Goal: Task Accomplishment & Management: Manage account settings

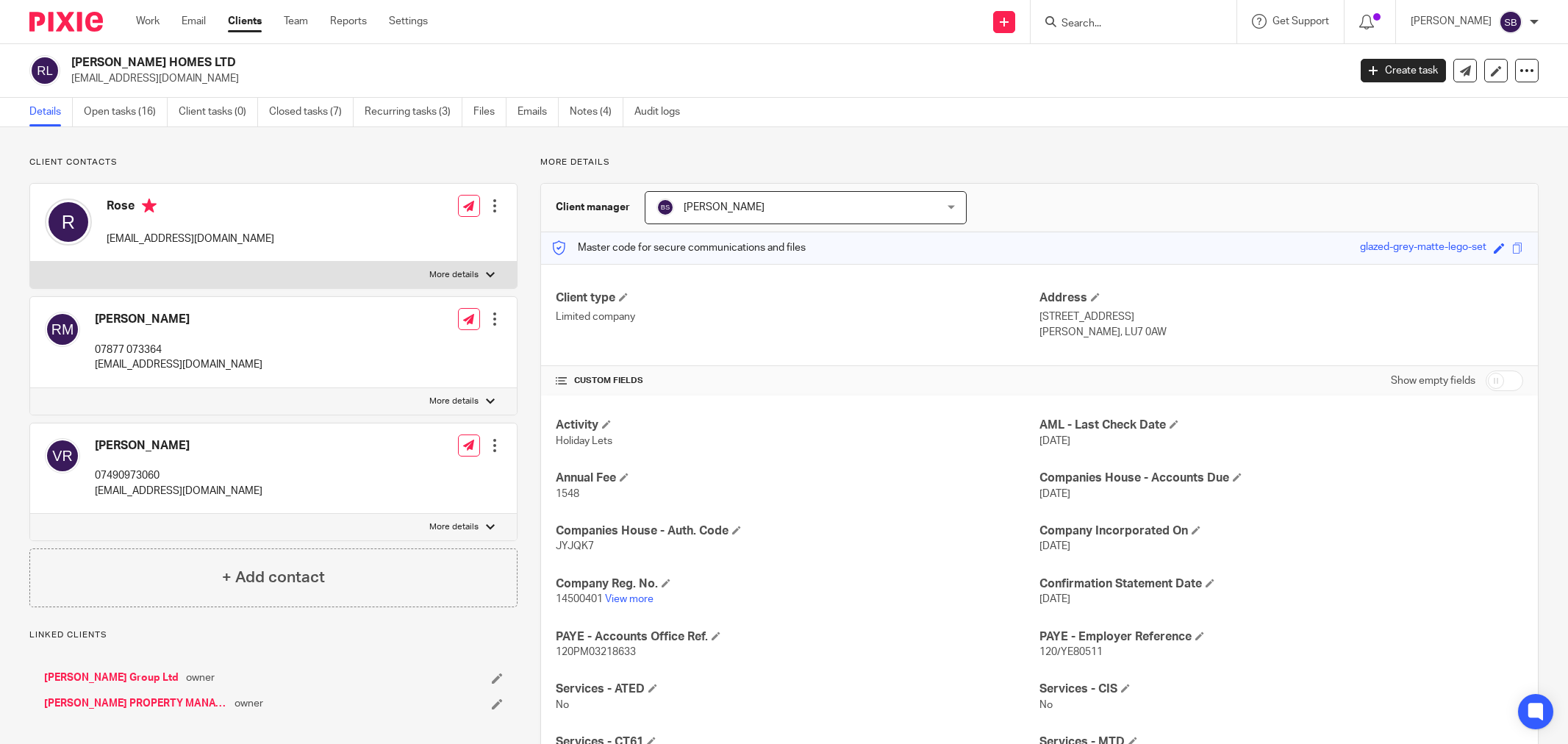
click at [1150, 21] on input "Search" at bounding box center [1126, 24] width 132 height 13
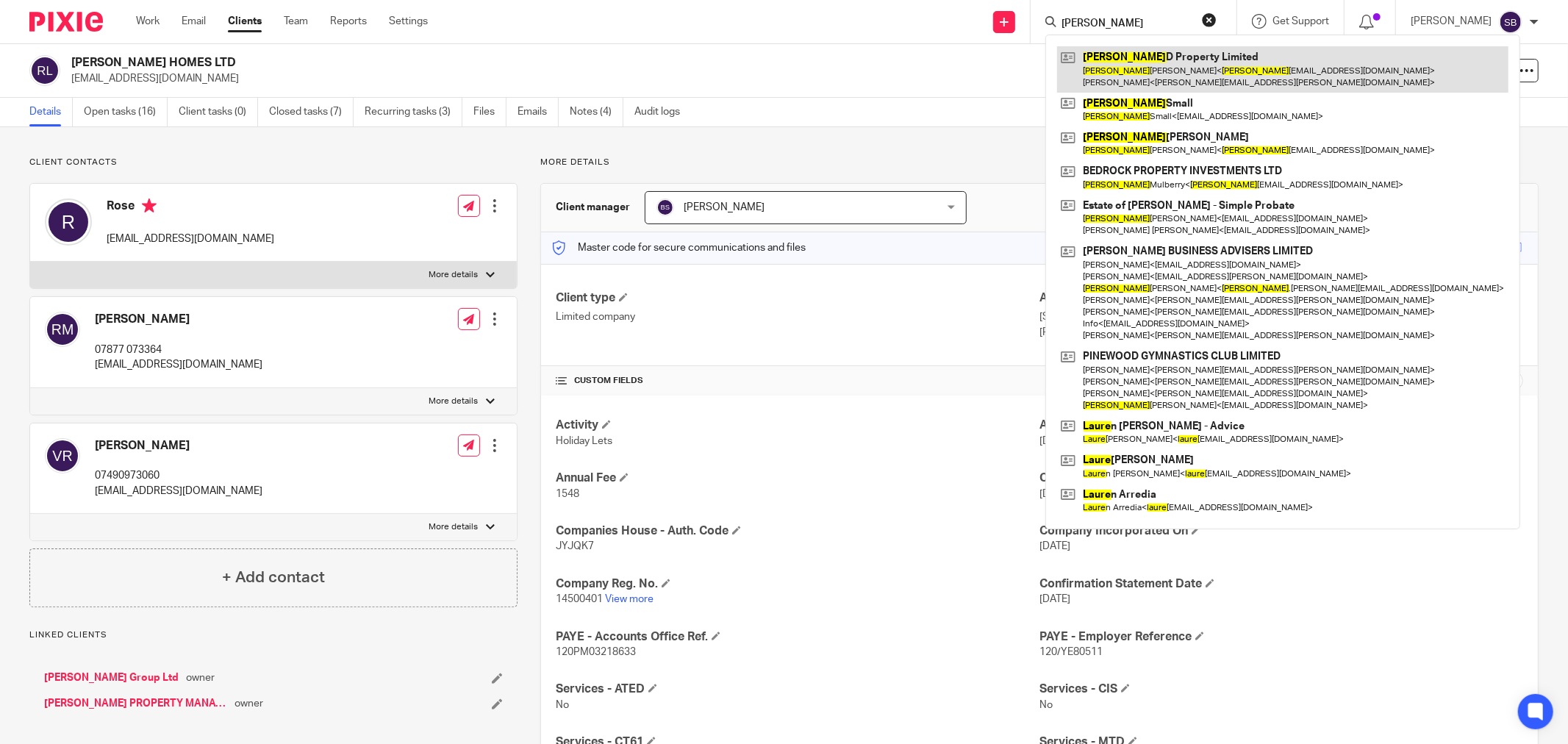
type input "laura"
click at [1162, 56] on link at bounding box center [1282, 69] width 451 height 46
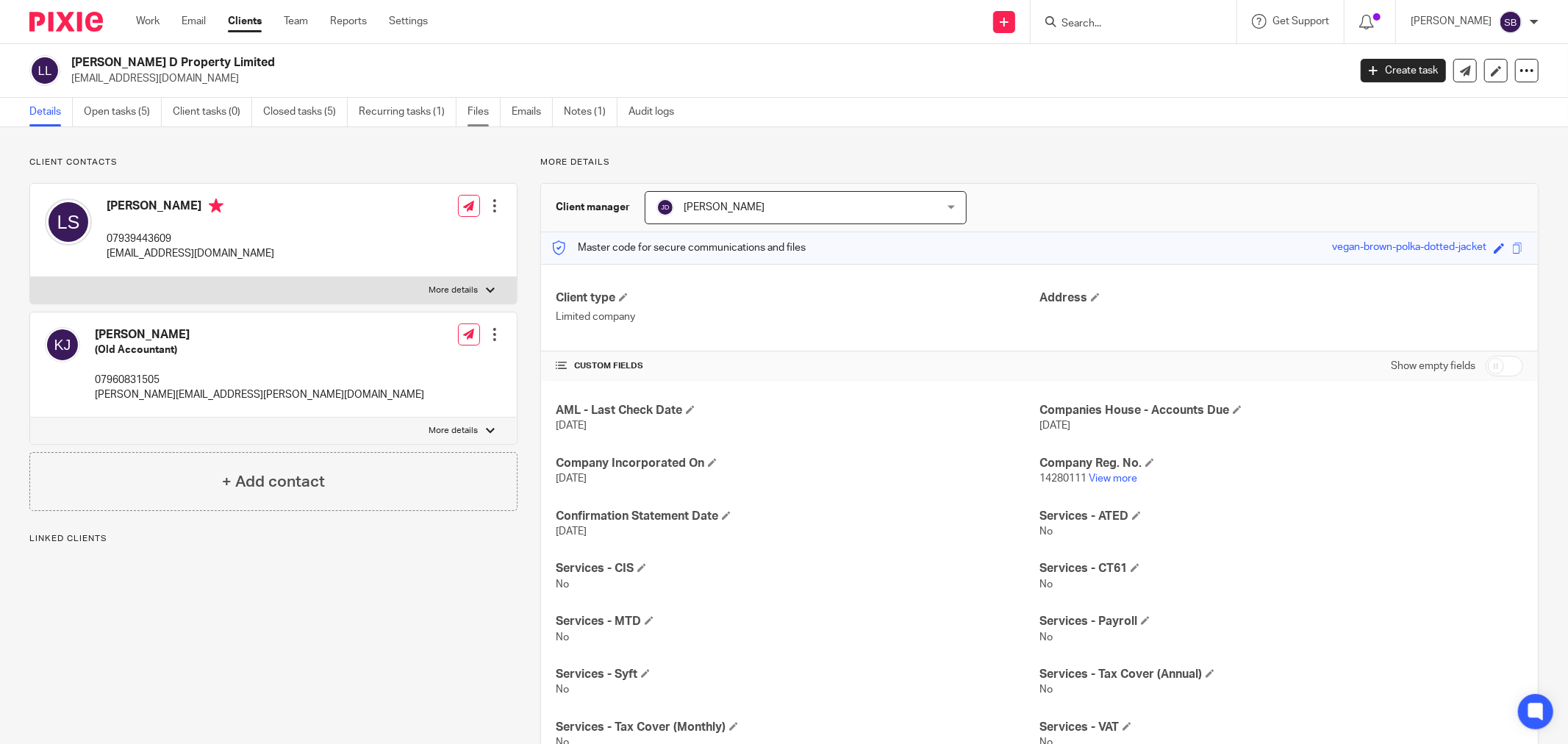
click at [480, 110] on link "Files" at bounding box center [484, 112] width 33 height 29
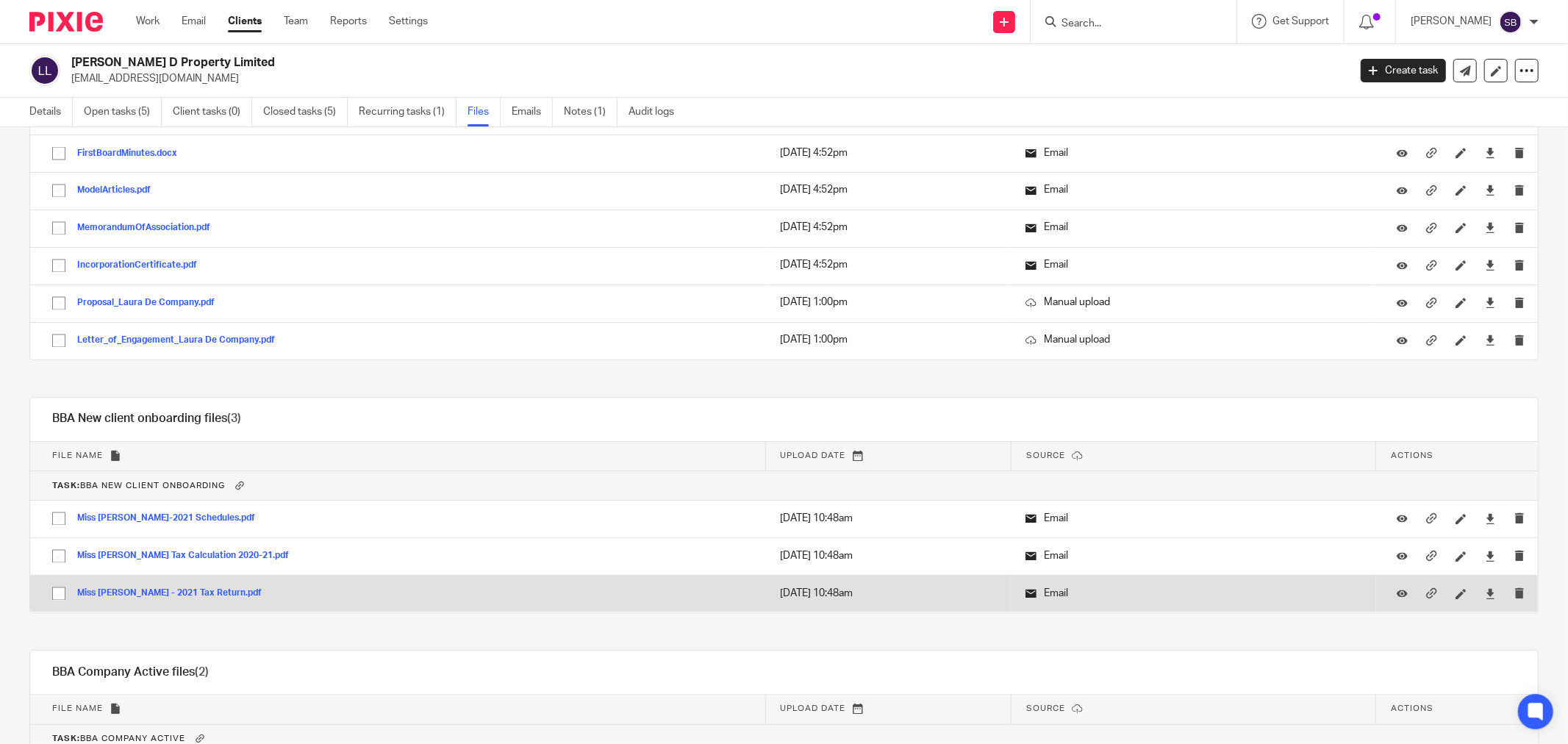
scroll to position [2286, 0]
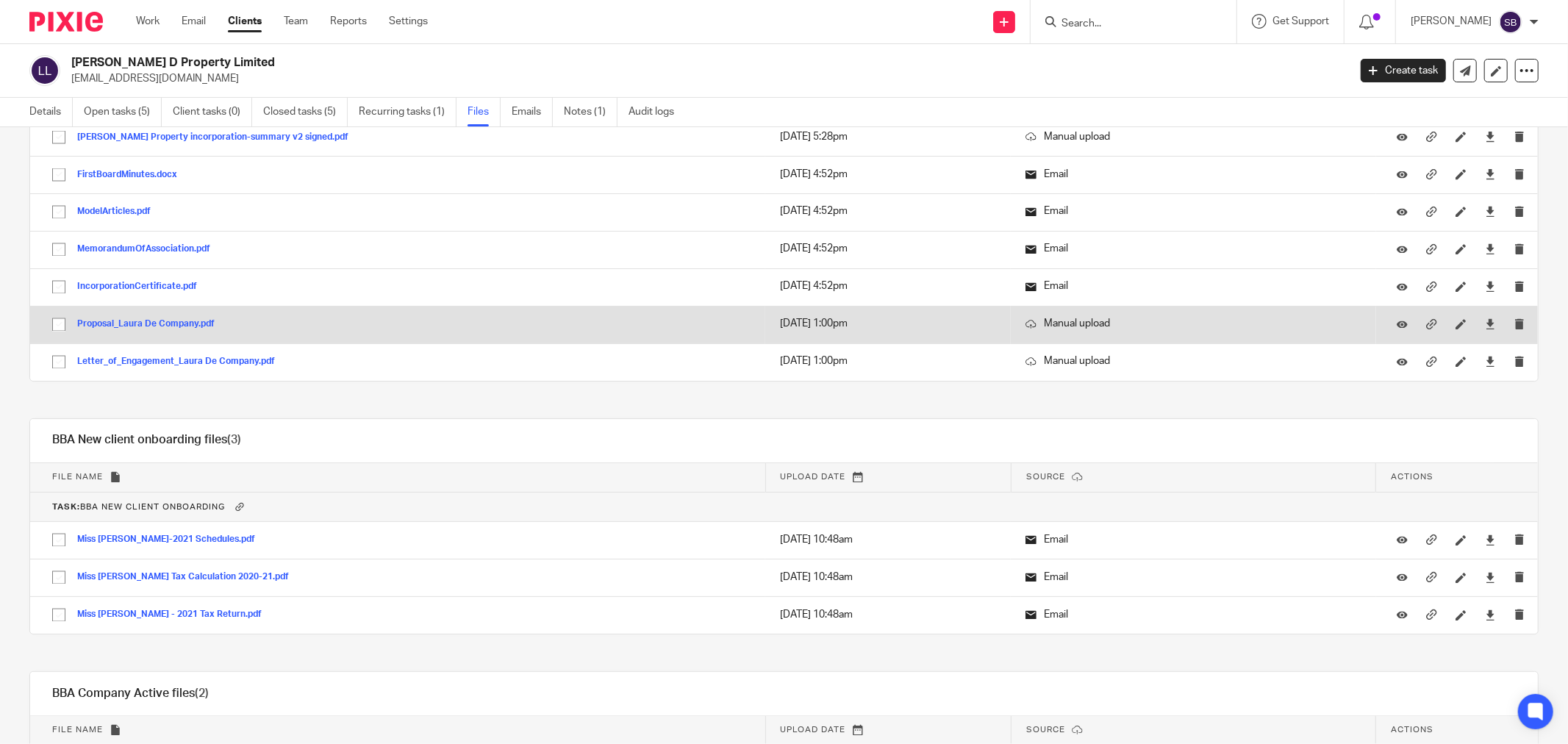
click at [176, 330] on button "Proposal_Laura De Company.pdf" at bounding box center [151, 325] width 149 height 11
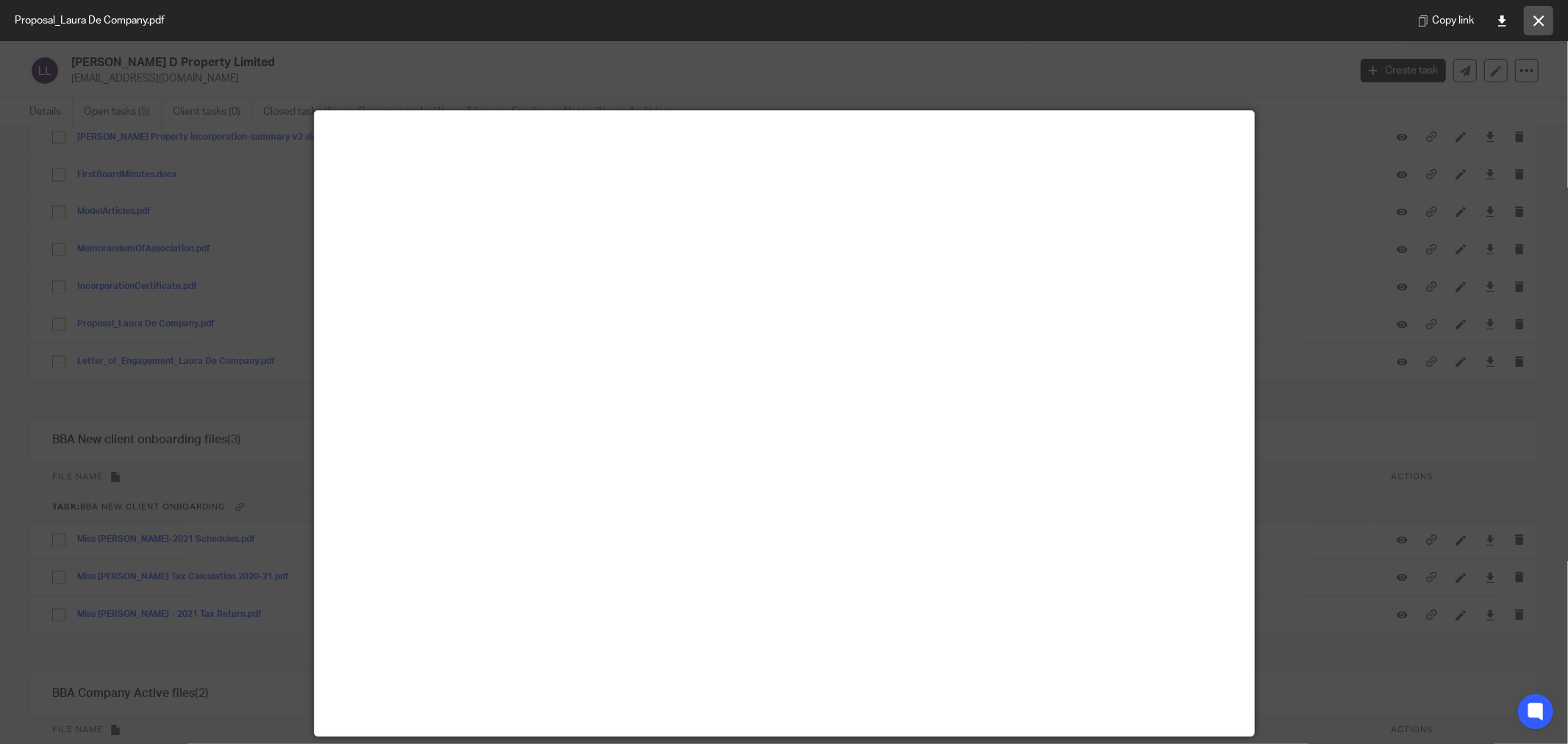
click at [1534, 23] on icon at bounding box center [1538, 21] width 11 height 11
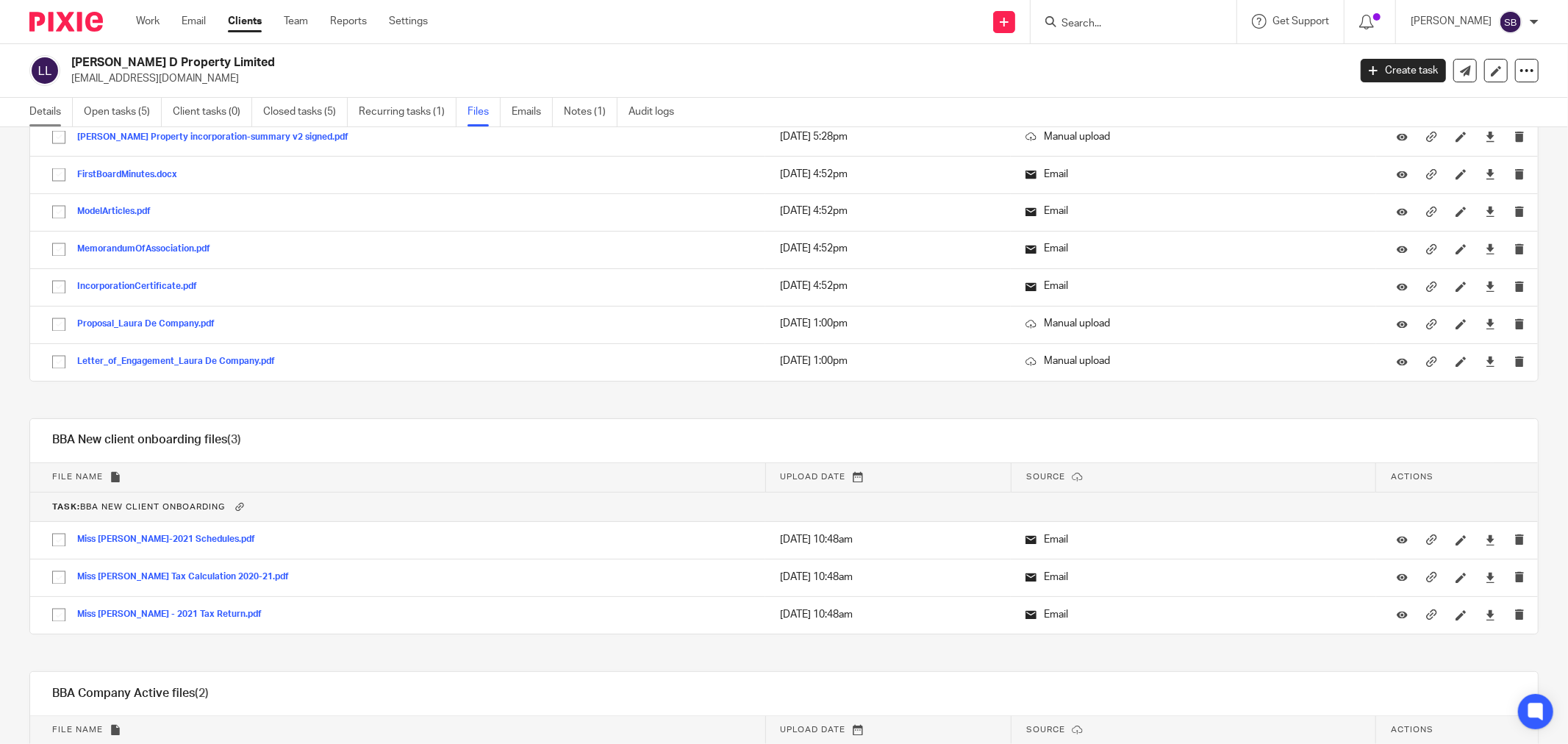
click at [32, 103] on link "Details" at bounding box center [51, 112] width 43 height 29
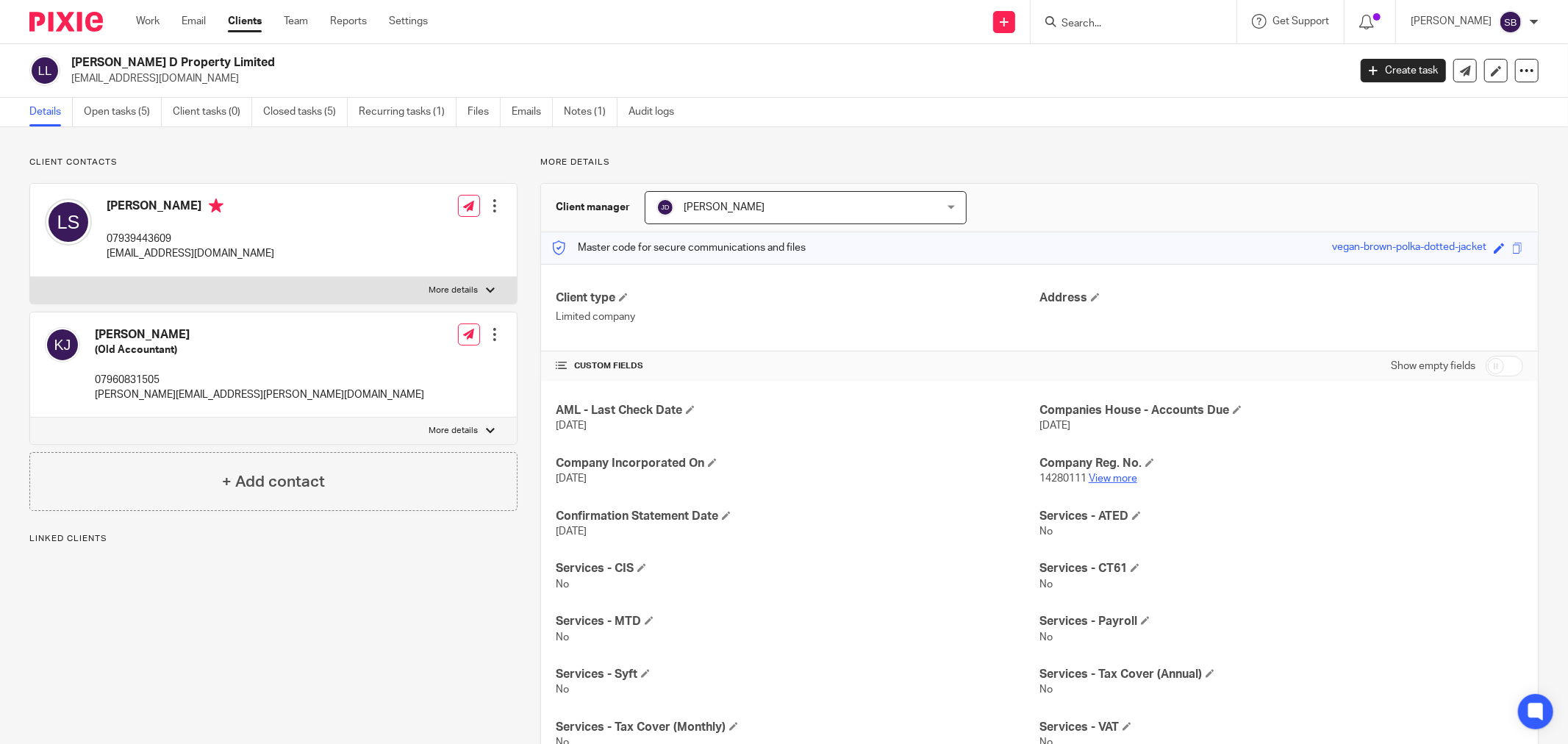
click at [1113, 477] on link "View more" at bounding box center [1113, 478] width 48 height 11
click at [490, 107] on link "Files" at bounding box center [484, 112] width 33 height 29
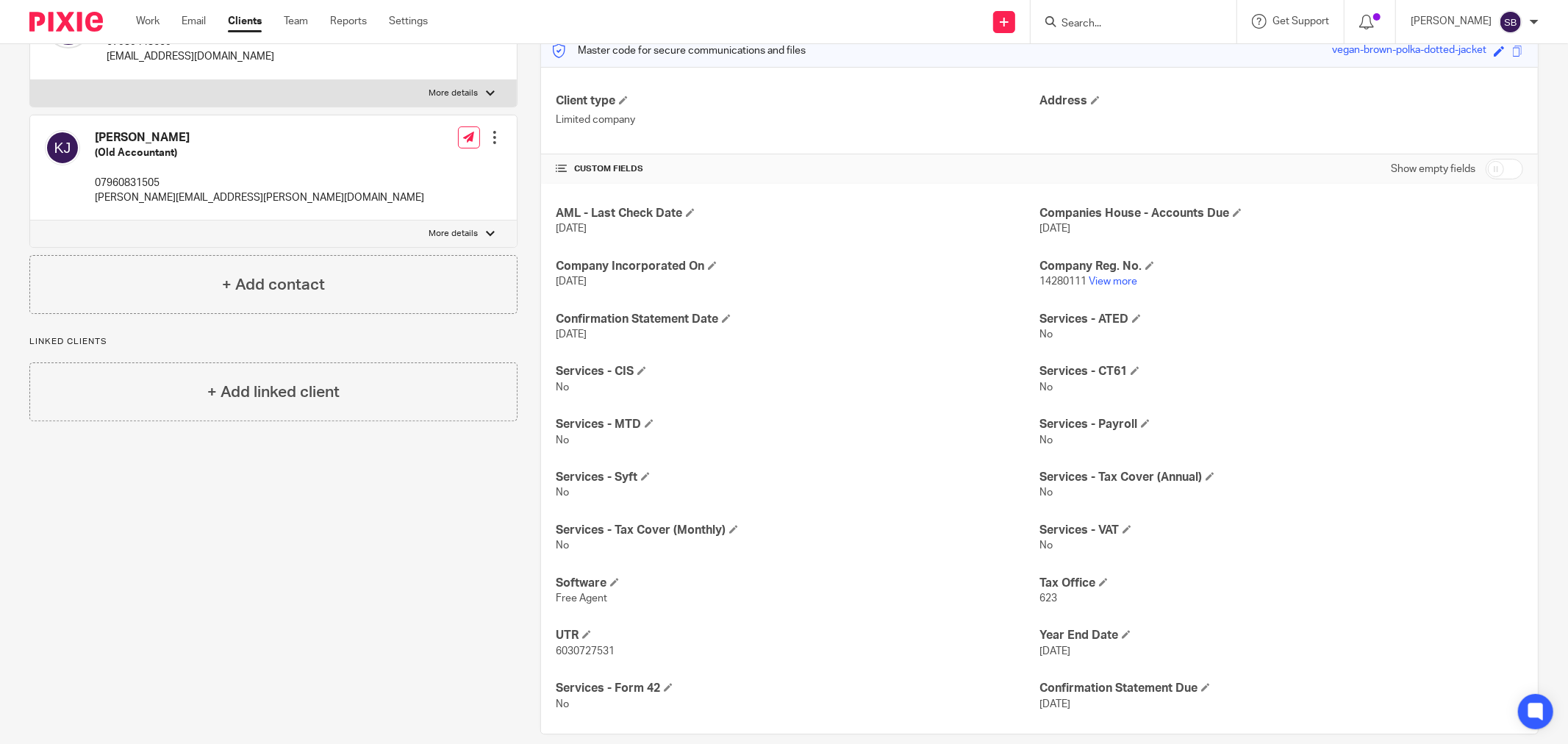
scroll to position [217, 0]
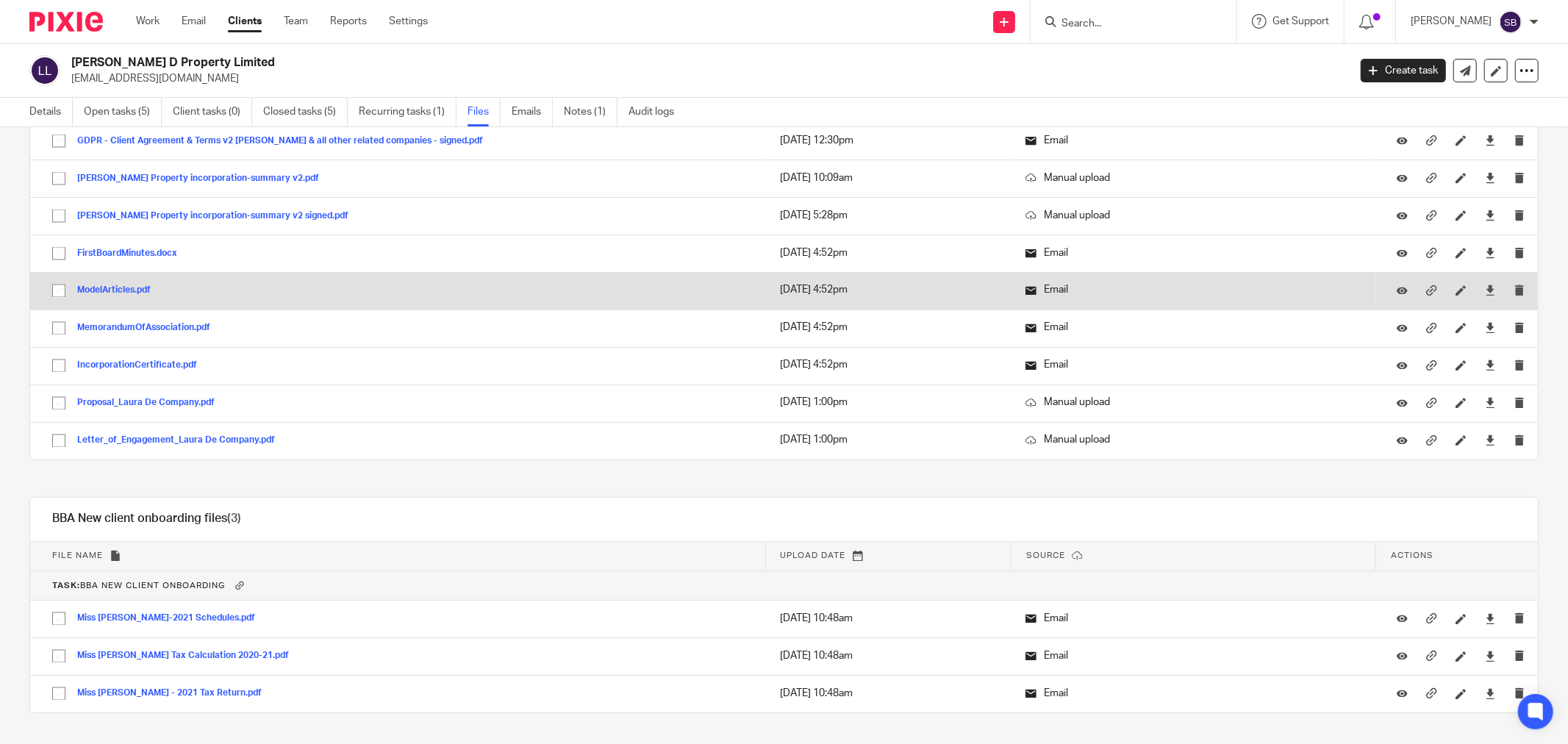
scroll to position [2204, 0]
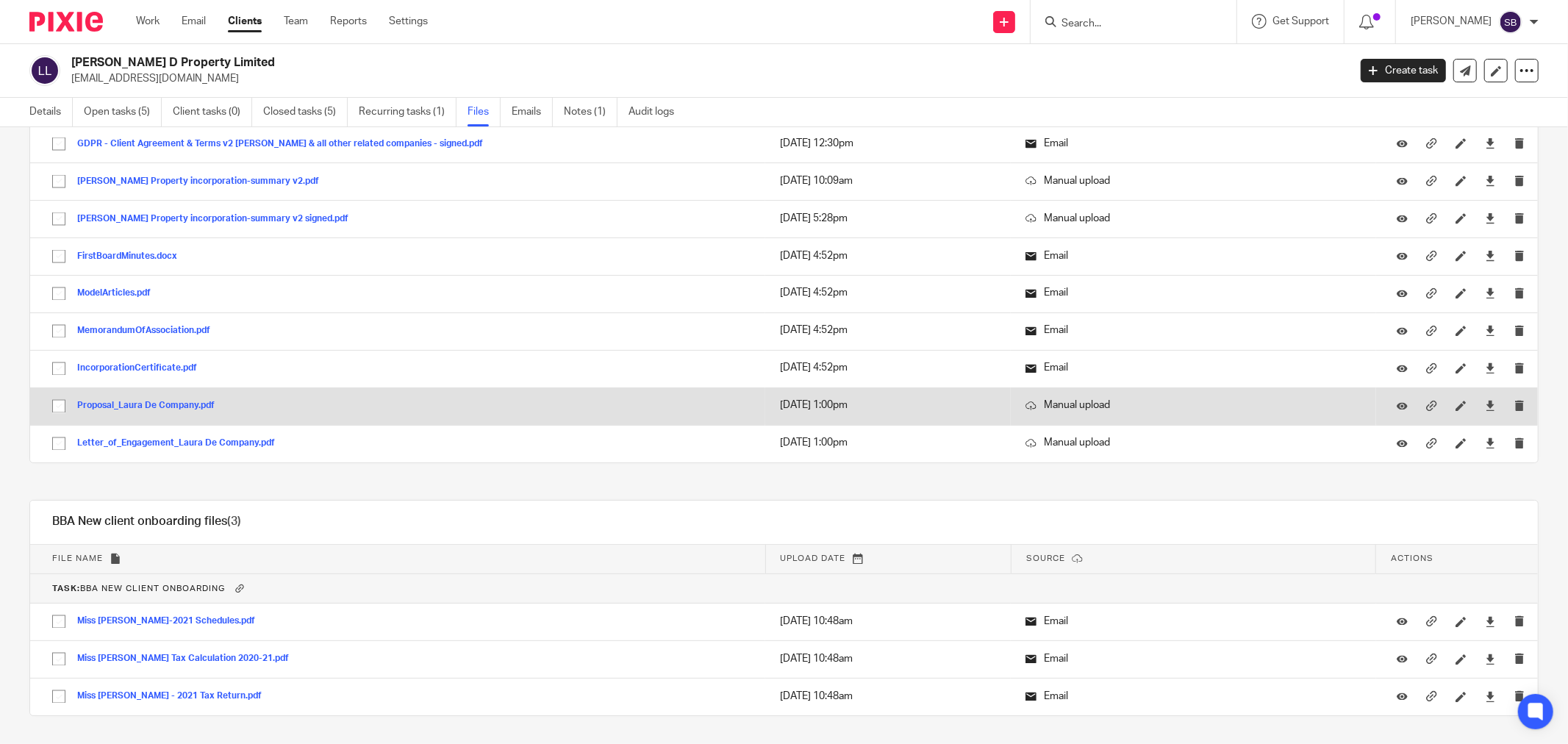
click at [139, 412] on button "Proposal_Laura De Company.pdf" at bounding box center [151, 406] width 149 height 11
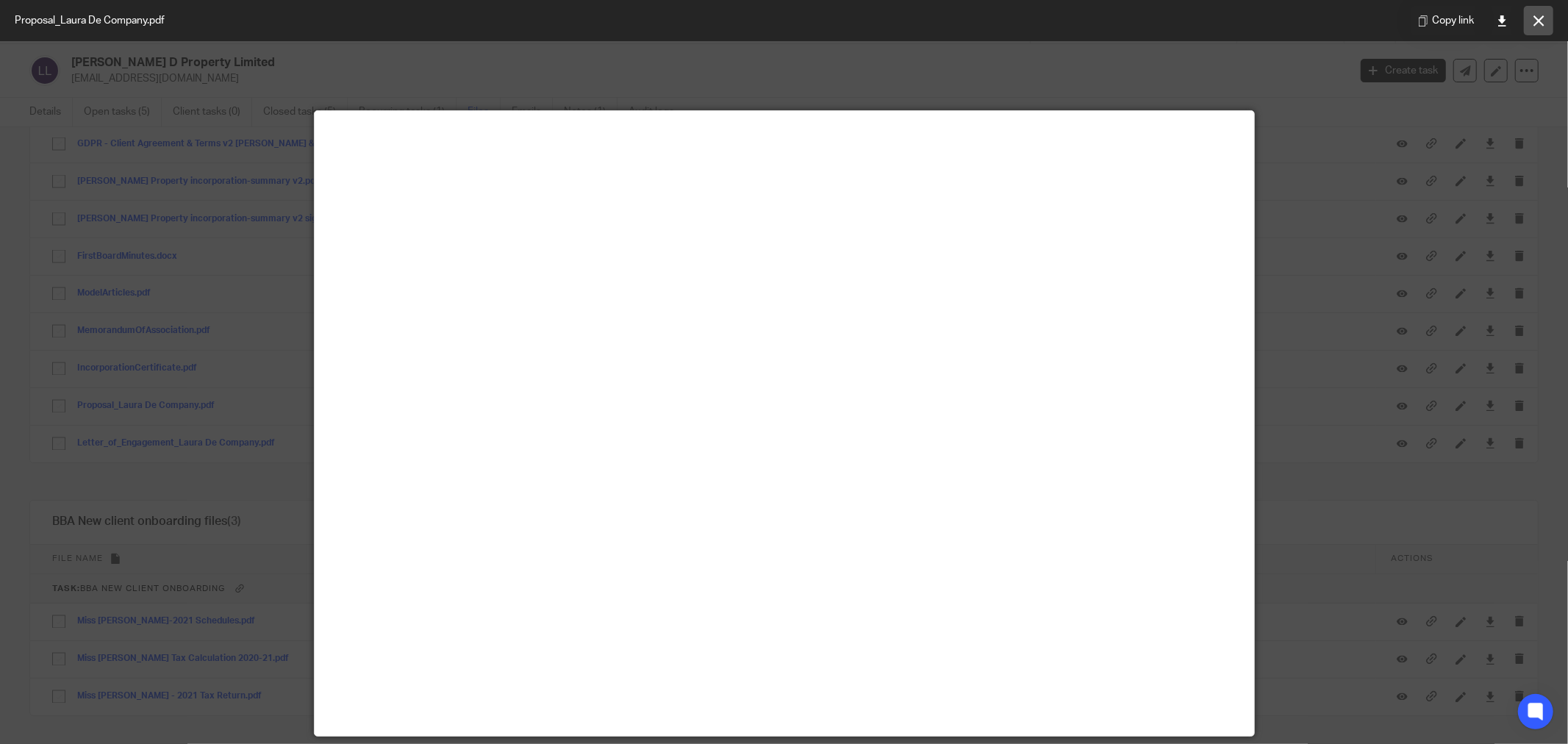
click at [1534, 20] on icon at bounding box center [1538, 21] width 11 height 11
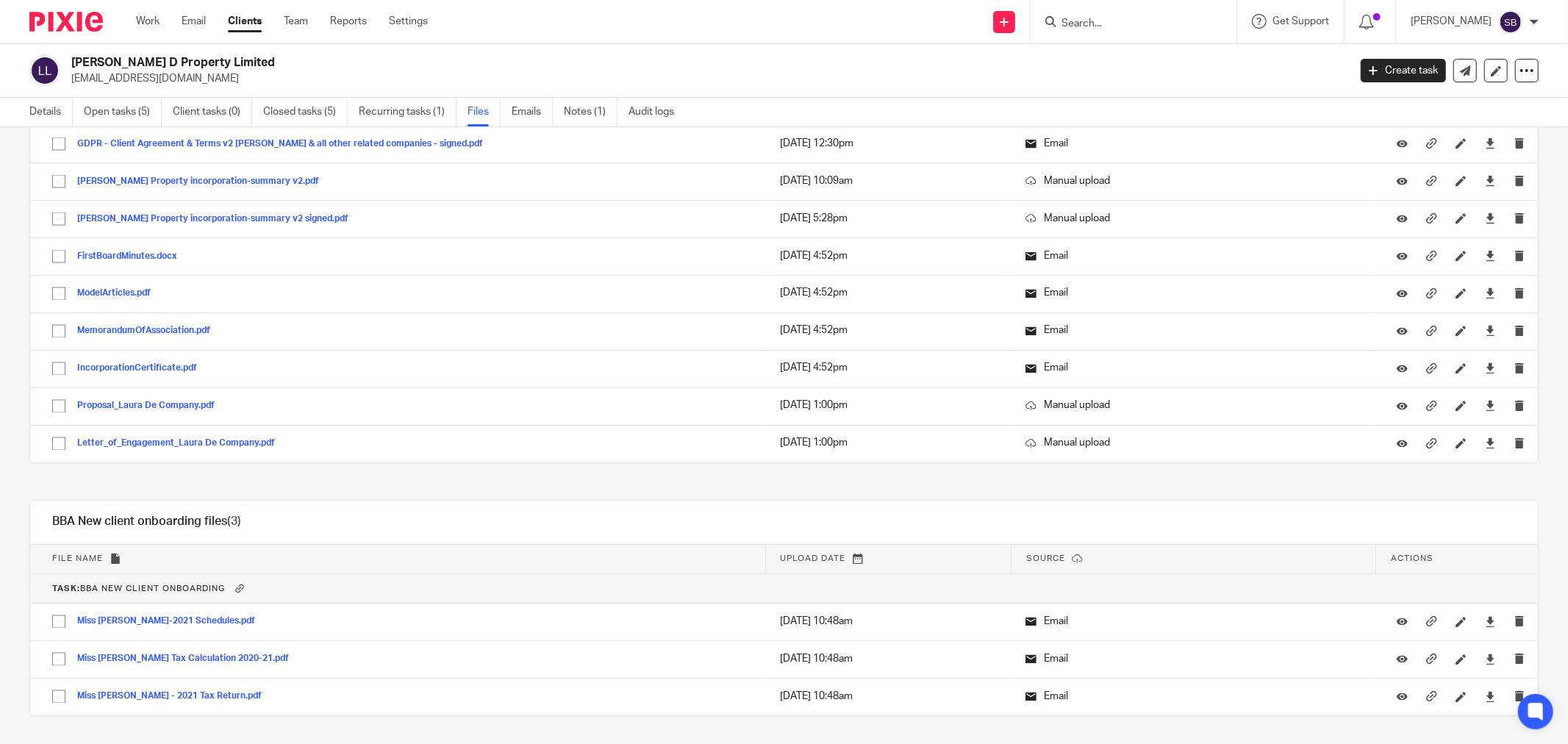
click at [1132, 25] on input "Search" at bounding box center [1126, 24] width 132 height 13
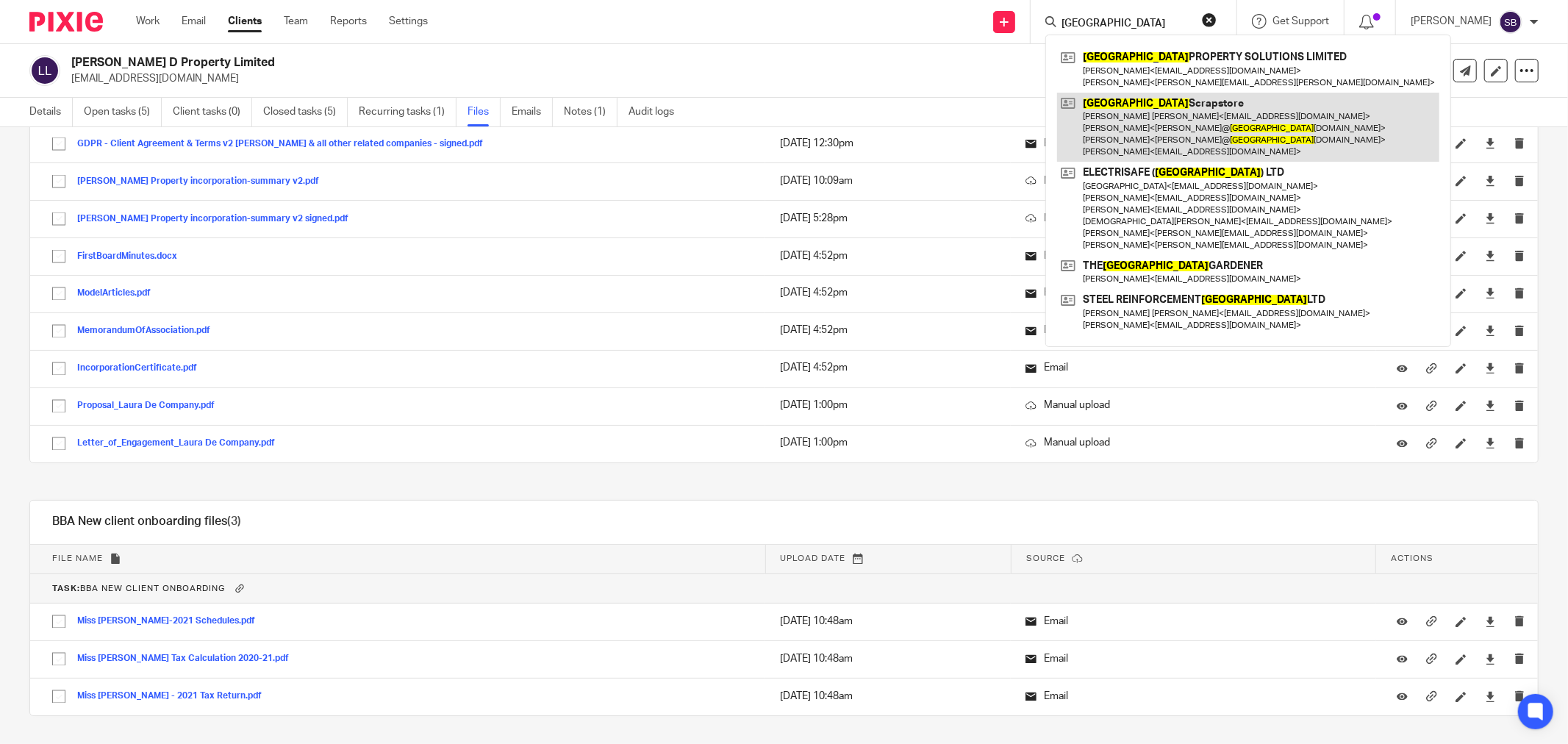
type input "dorset"
click at [1166, 125] on link at bounding box center [1248, 127] width 382 height 70
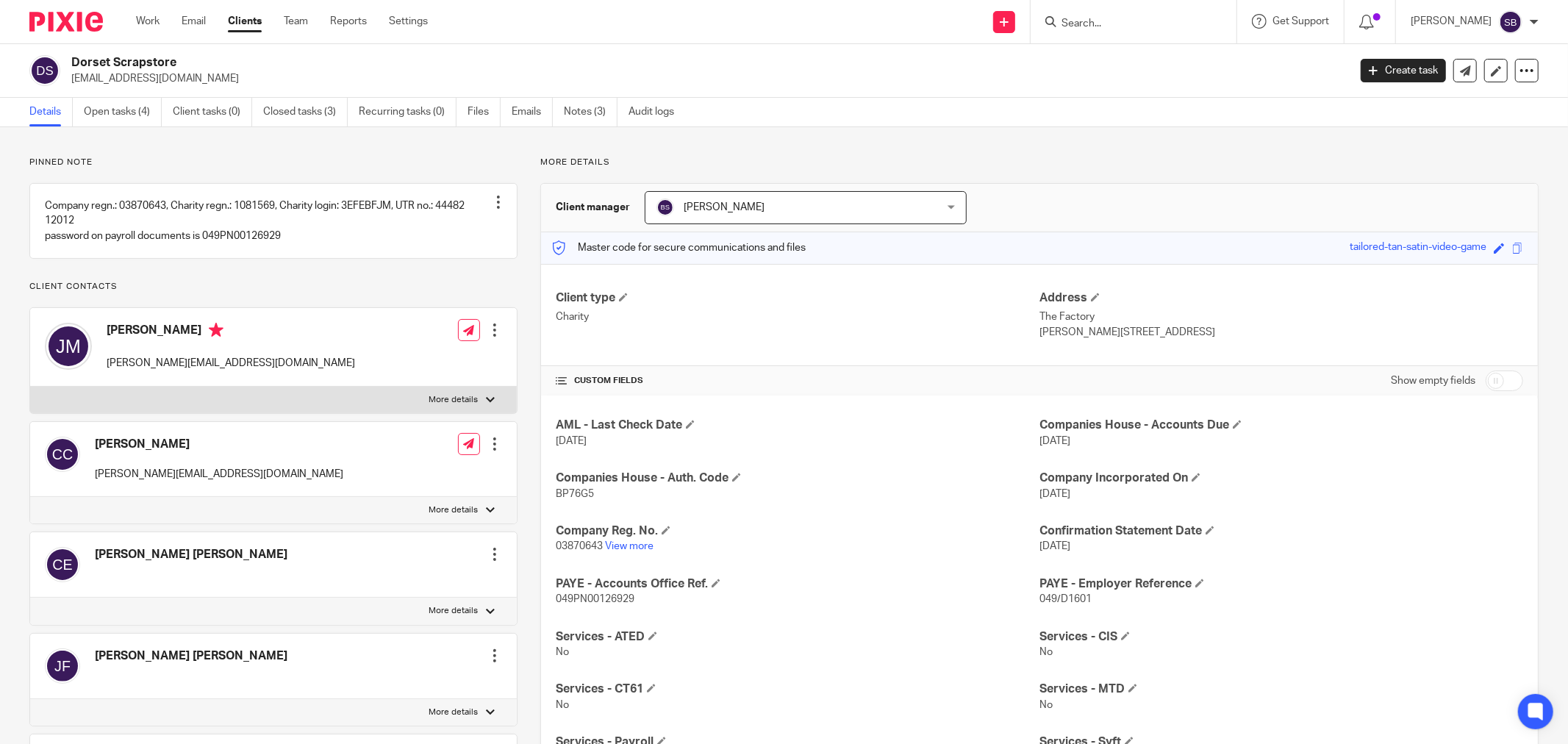
click at [1106, 17] on input "Search" at bounding box center [1126, 24] width 132 height 13
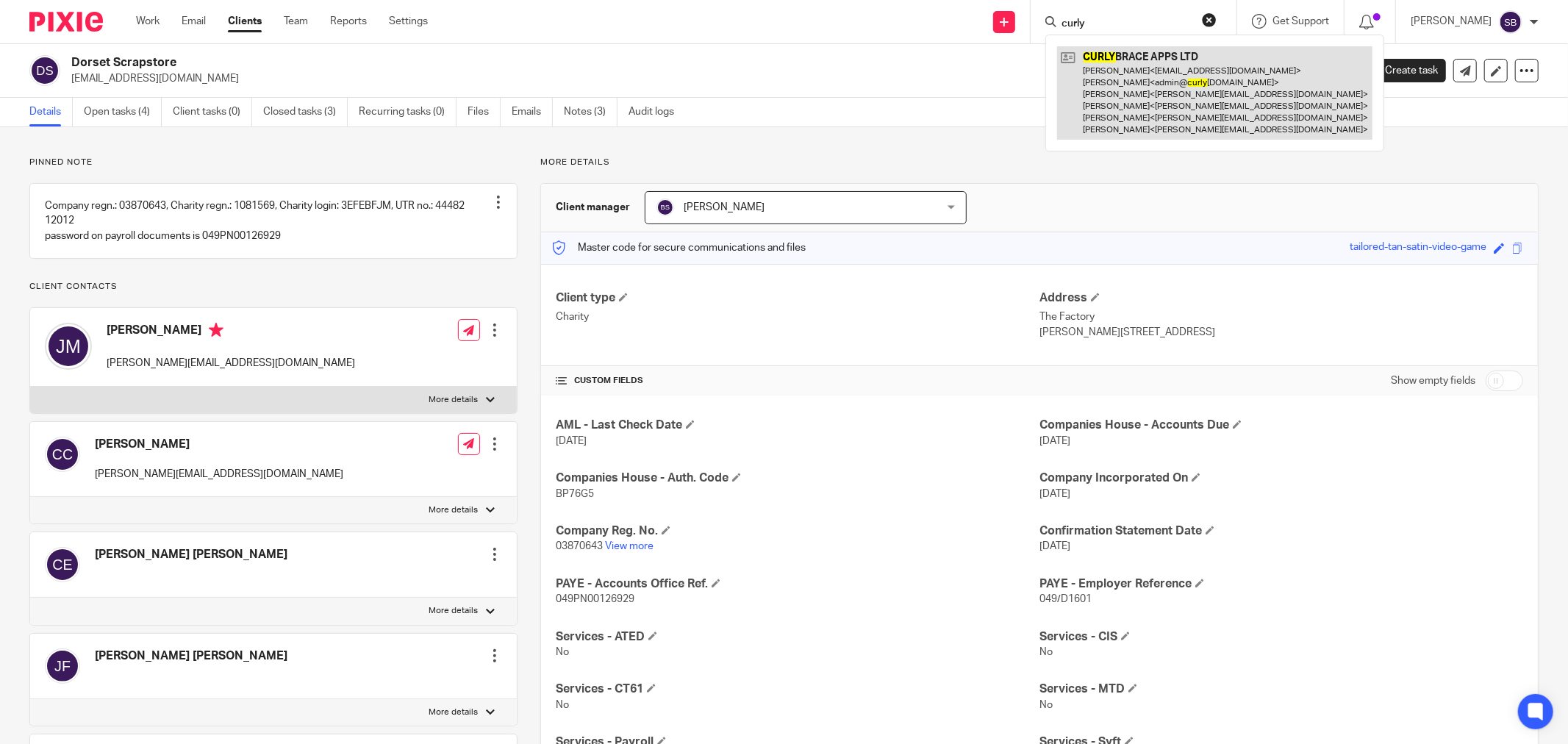
type input "curly"
click at [1159, 84] on link at bounding box center [1214, 93] width 315 height 94
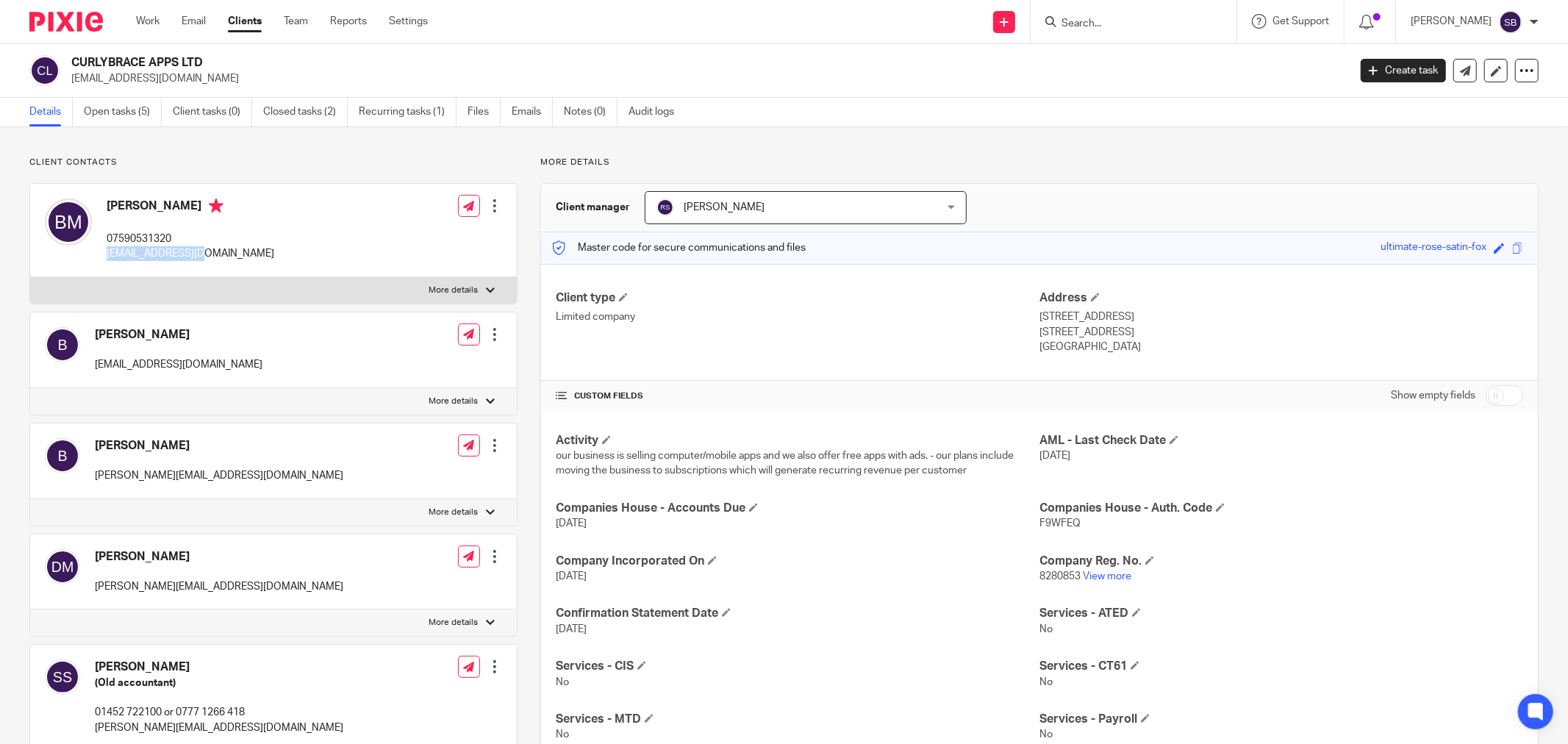
drag, startPoint x: 104, startPoint y: 255, endPoint x: 224, endPoint y: 253, distance: 120.0
click at [224, 253] on div "Brent Allen McPherson 07590531320 bam0101@gmail.com" at bounding box center [159, 230] width 229 height 78
copy p "[EMAIL_ADDRESS][DOMAIN_NAME]"
click at [1157, 22] on input "Search" at bounding box center [1126, 24] width 132 height 13
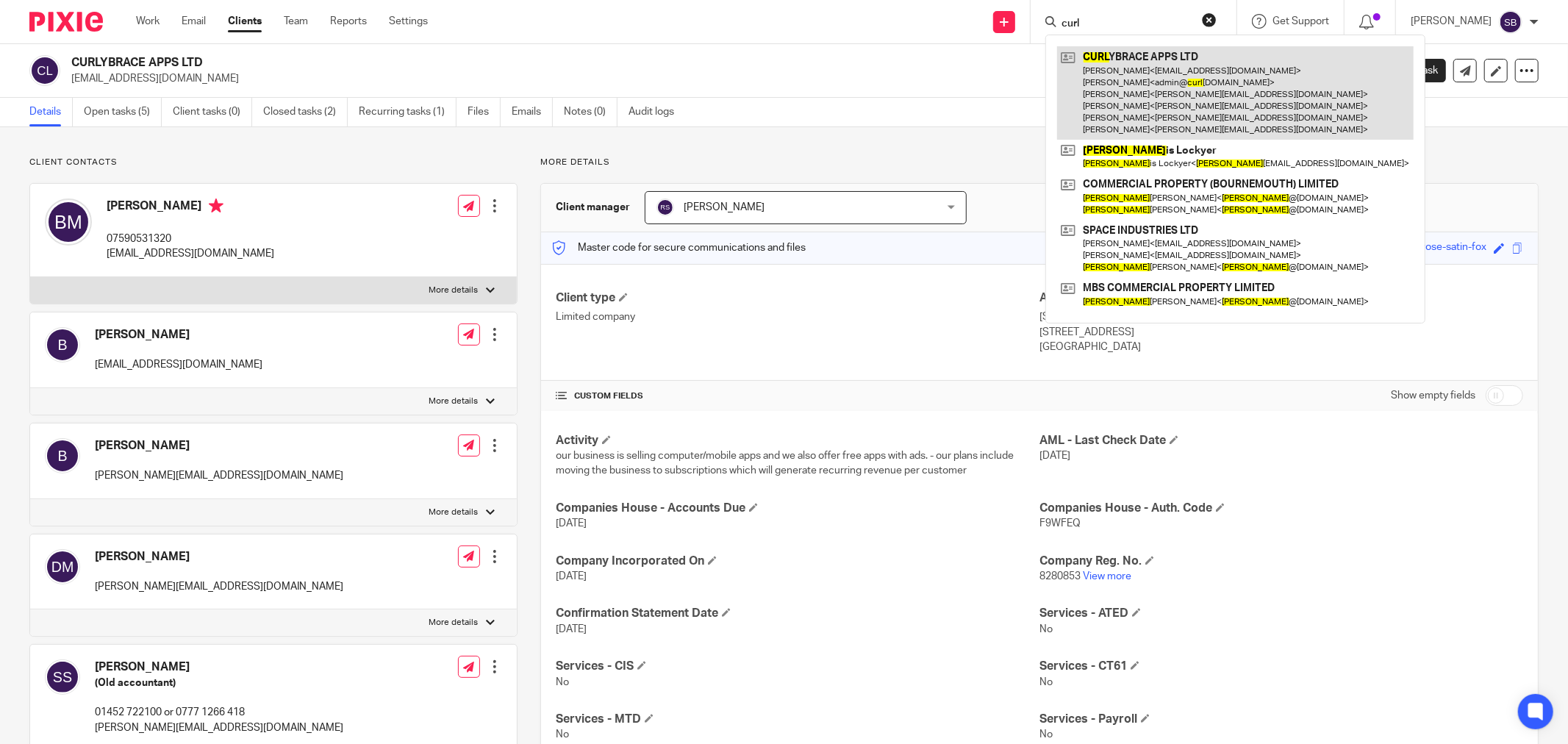
type input "curl"
click at [1143, 52] on link at bounding box center [1235, 93] width 356 height 94
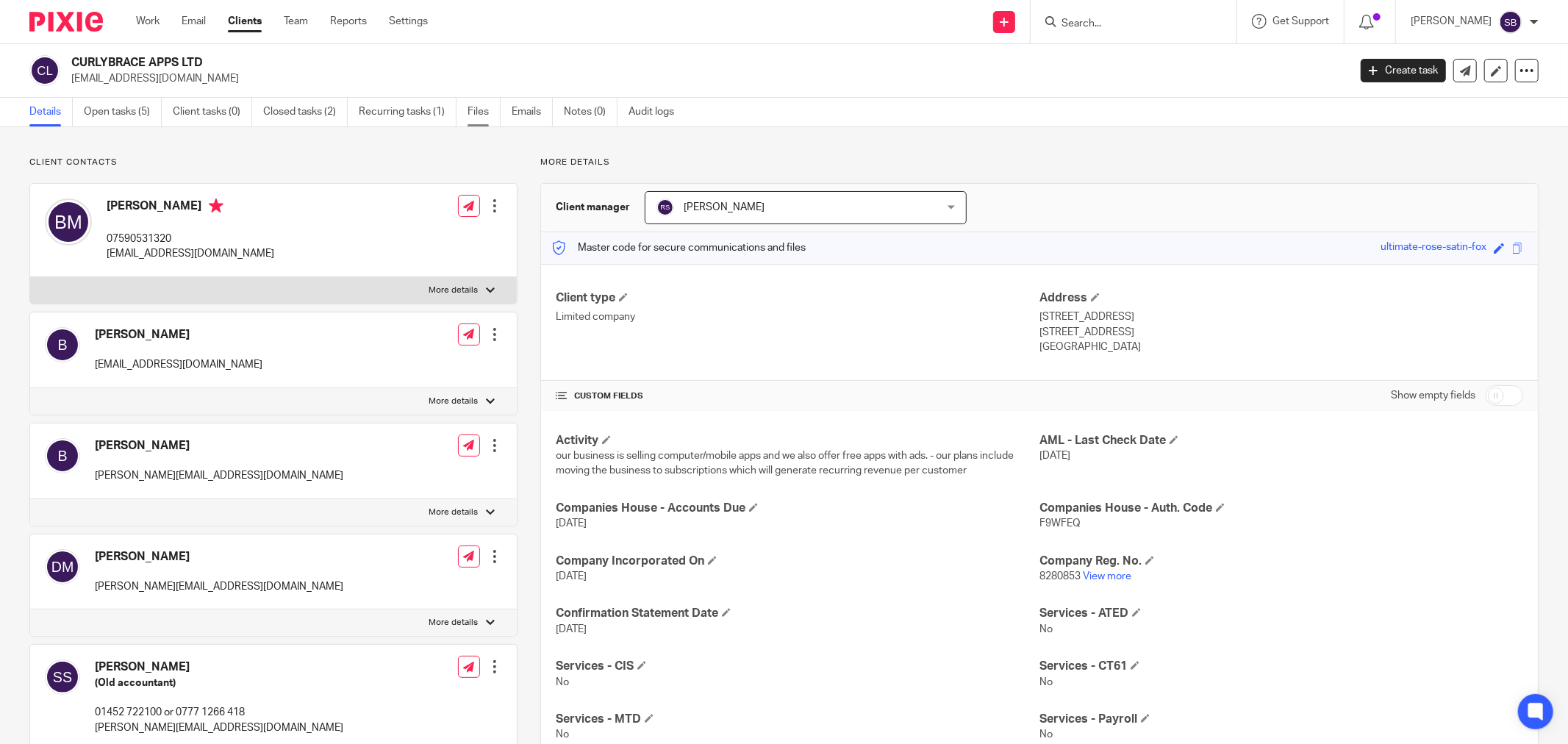
click at [478, 110] on link "Files" at bounding box center [484, 112] width 33 height 29
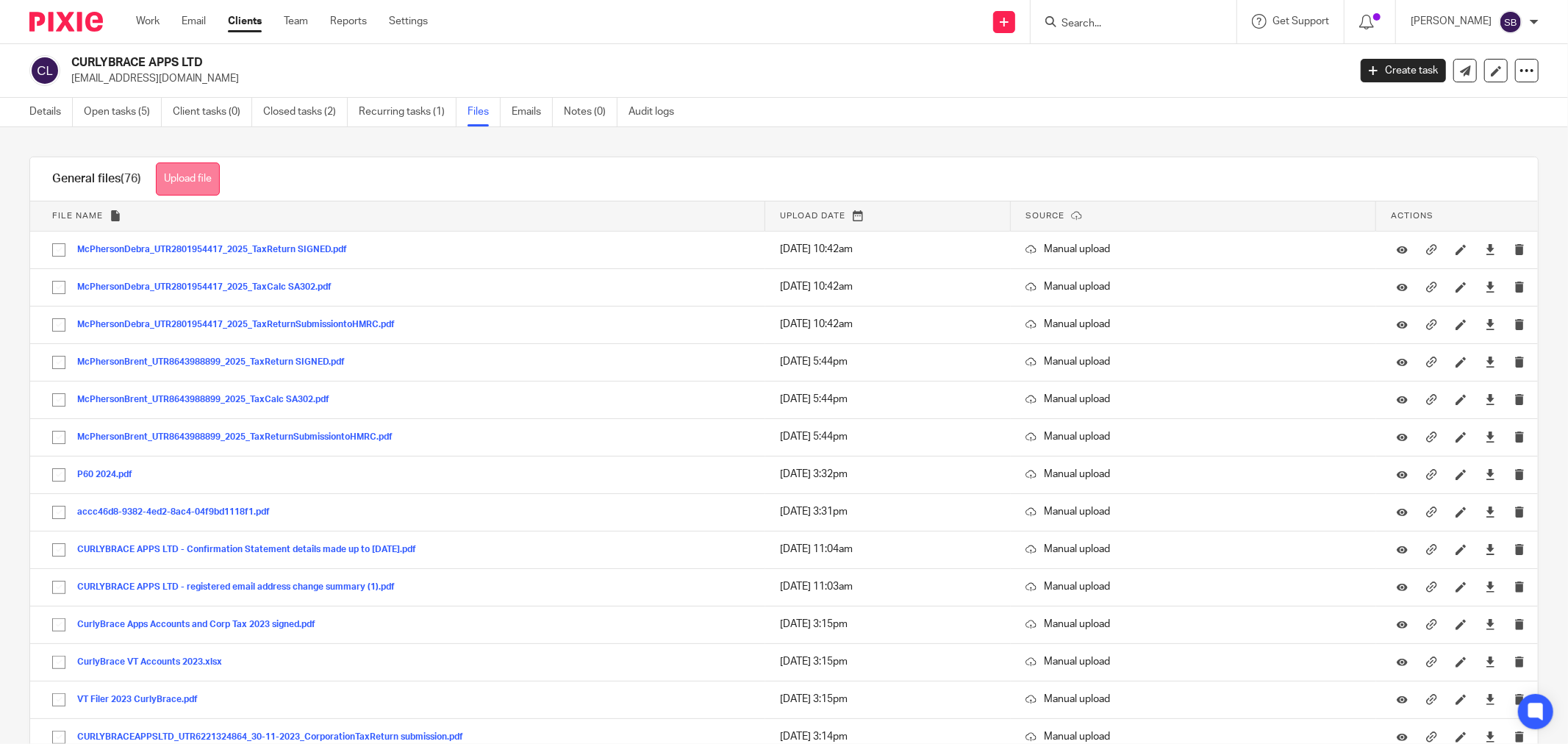
click at [203, 185] on button "Upload file" at bounding box center [188, 179] width 64 height 33
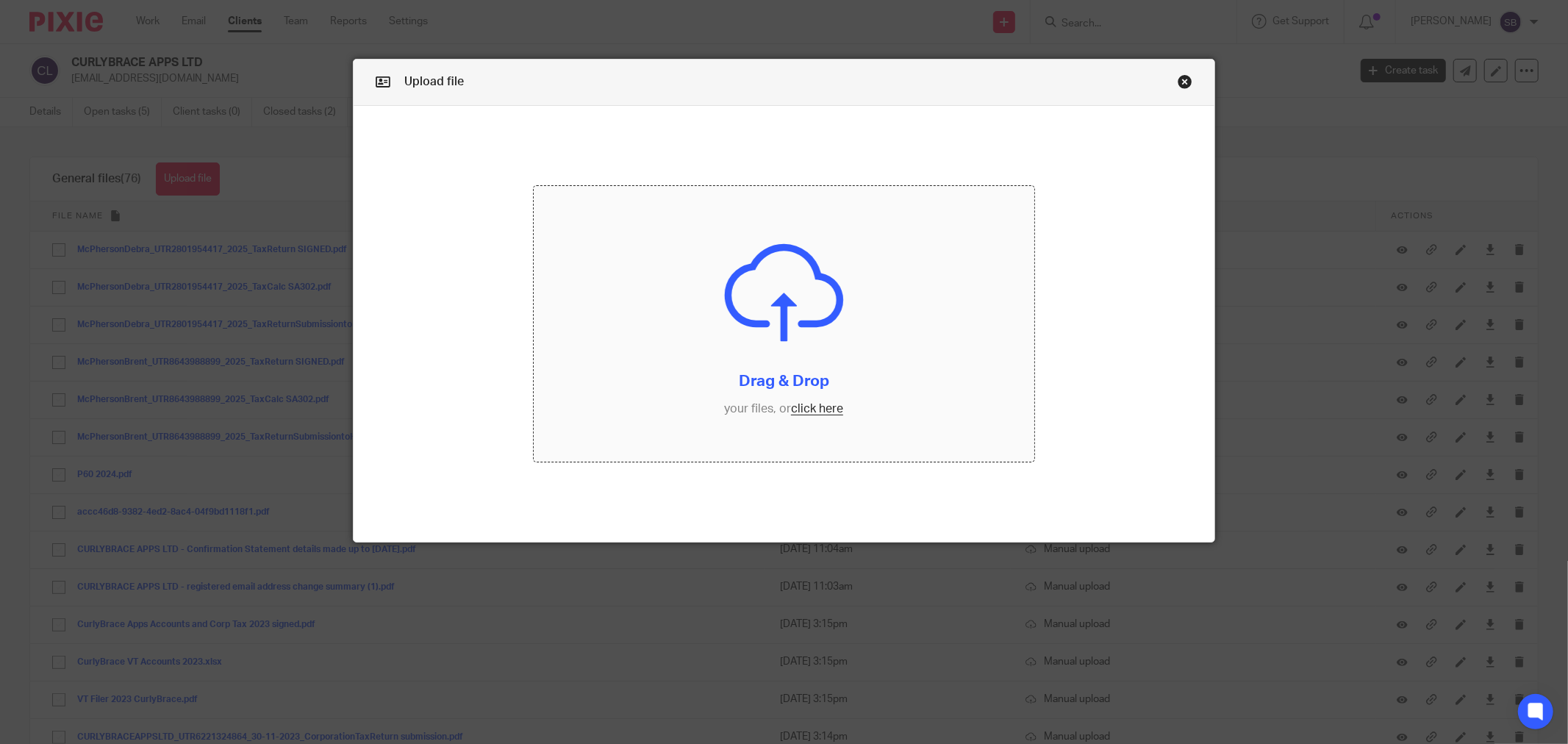
click at [794, 413] on input "file" at bounding box center [784, 324] width 501 height 276
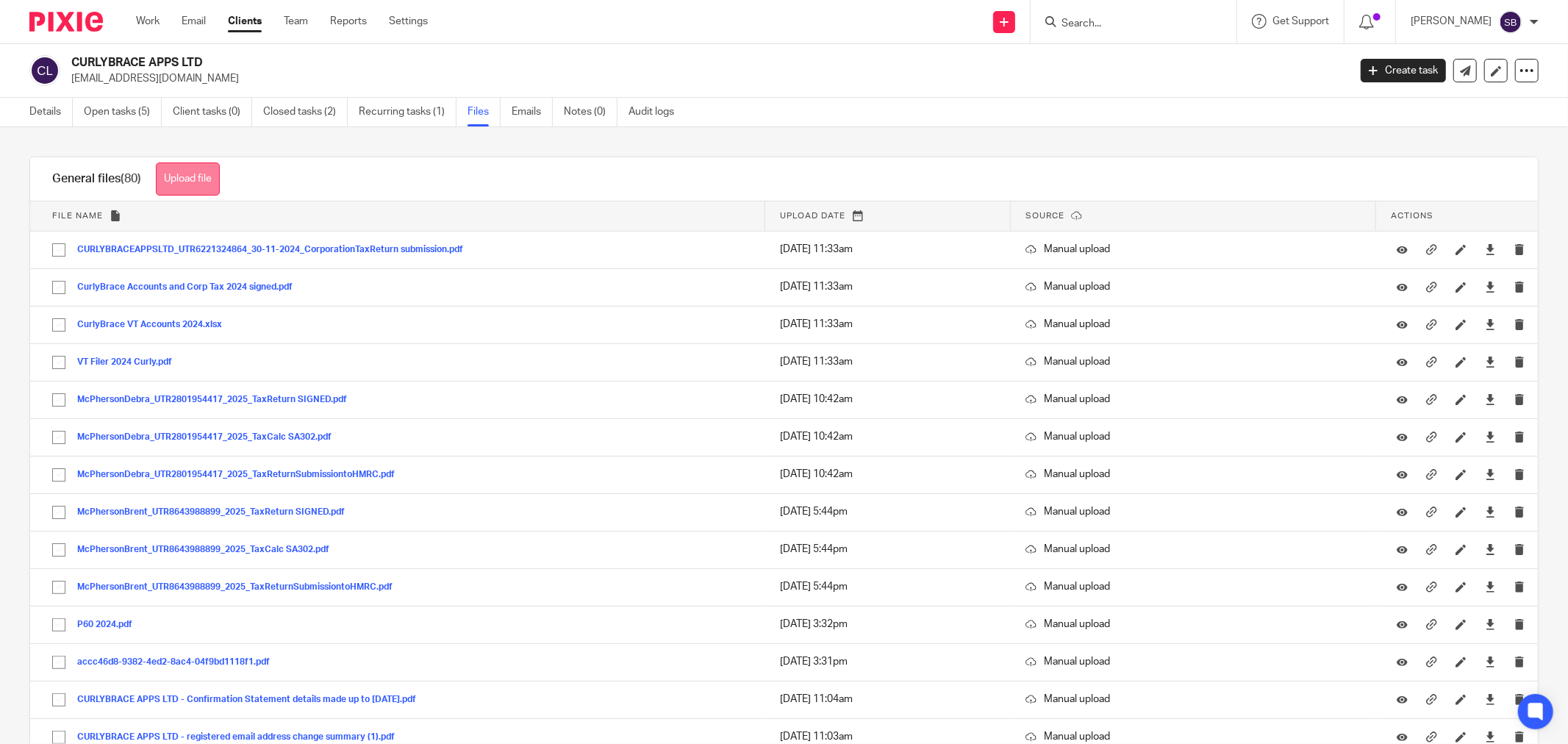
click at [203, 167] on button "Upload file" at bounding box center [188, 179] width 64 height 33
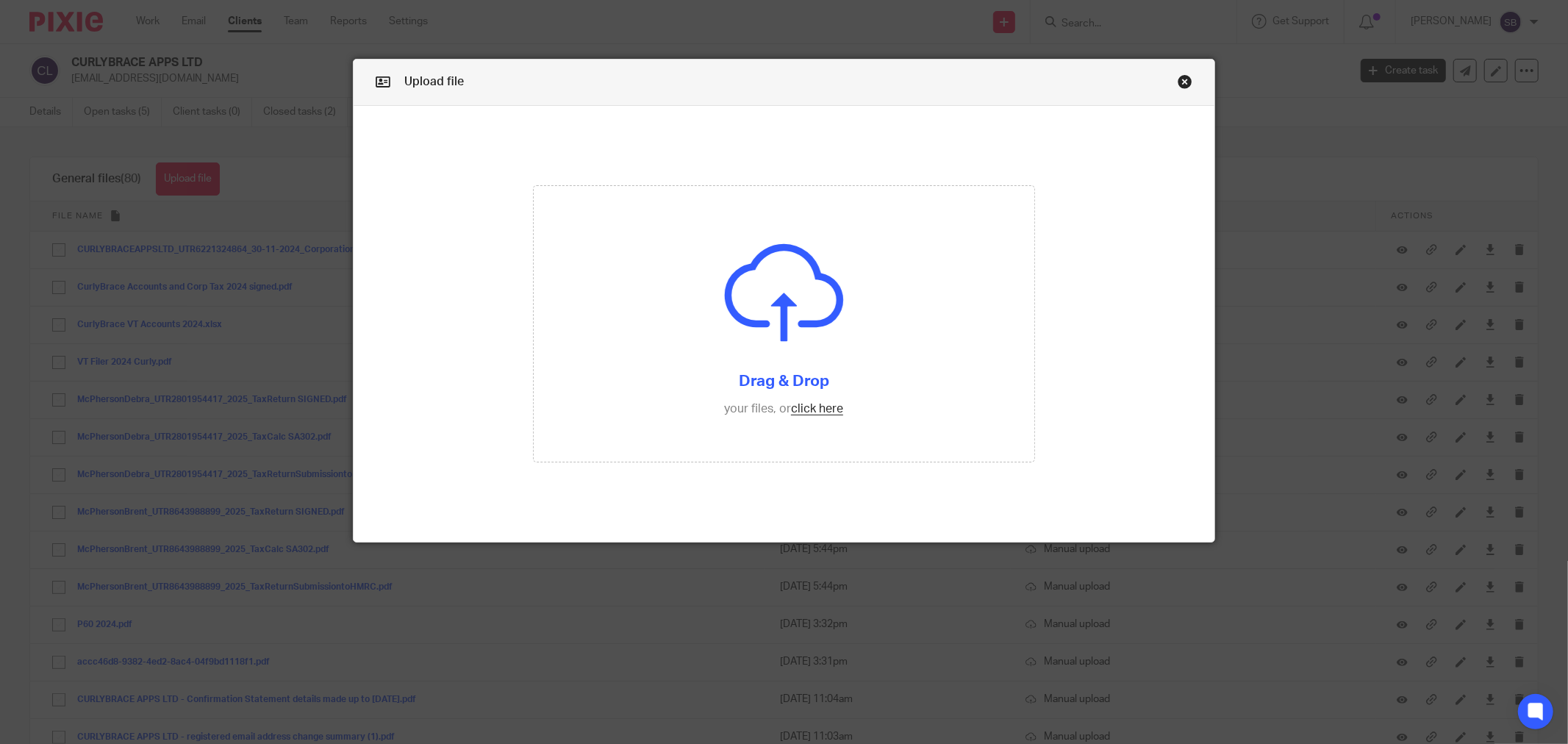
click at [1183, 81] on link "Close this dialog window" at bounding box center [1185, 84] width 15 height 20
click at [1177, 75] on link "Close this dialog window" at bounding box center [1185, 84] width 15 height 20
click at [1180, 82] on link "Close this dialog window" at bounding box center [1185, 84] width 15 height 20
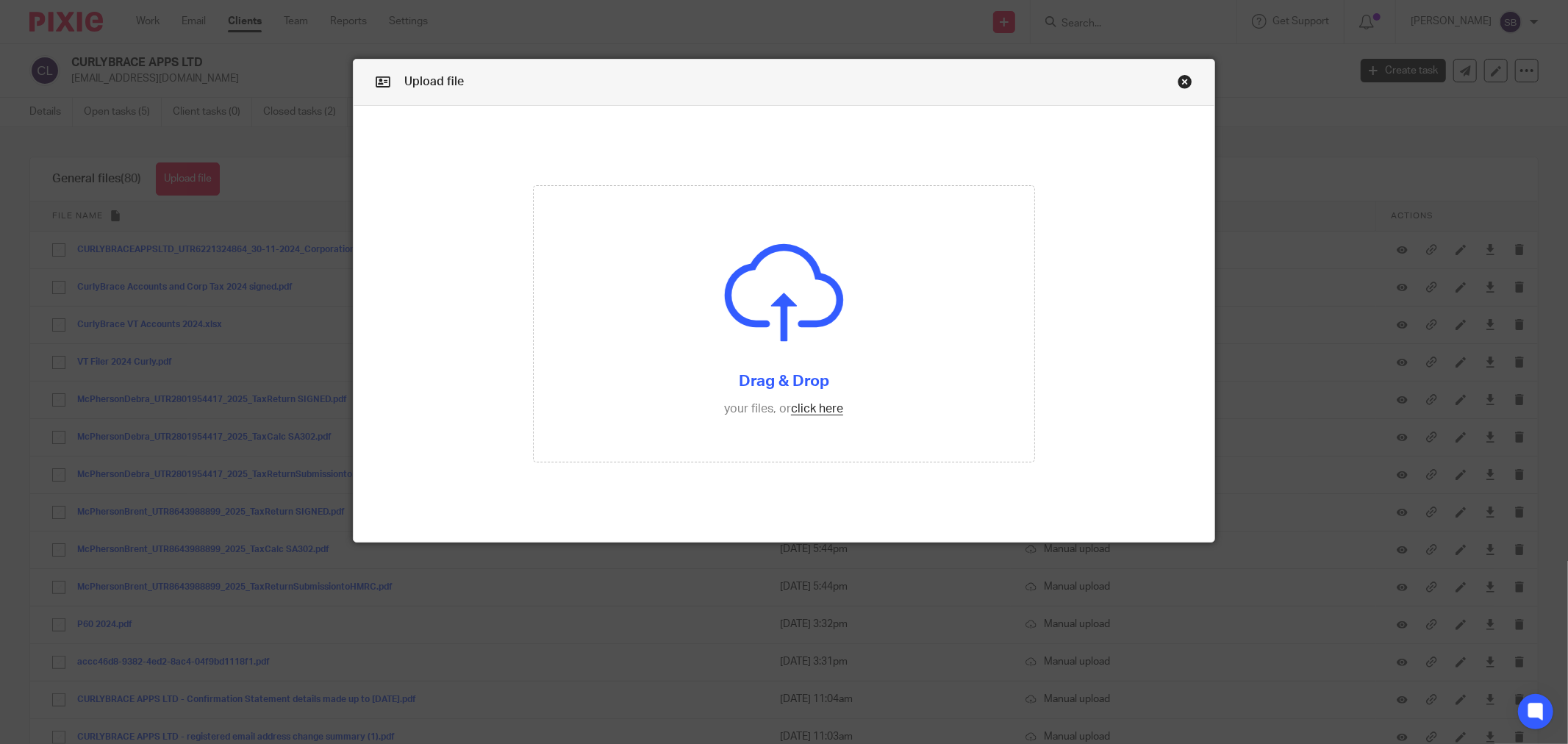
click at [1296, 180] on div "Upload file Drag & Drop your files, or click here Files uploading..." at bounding box center [784, 372] width 1568 height 744
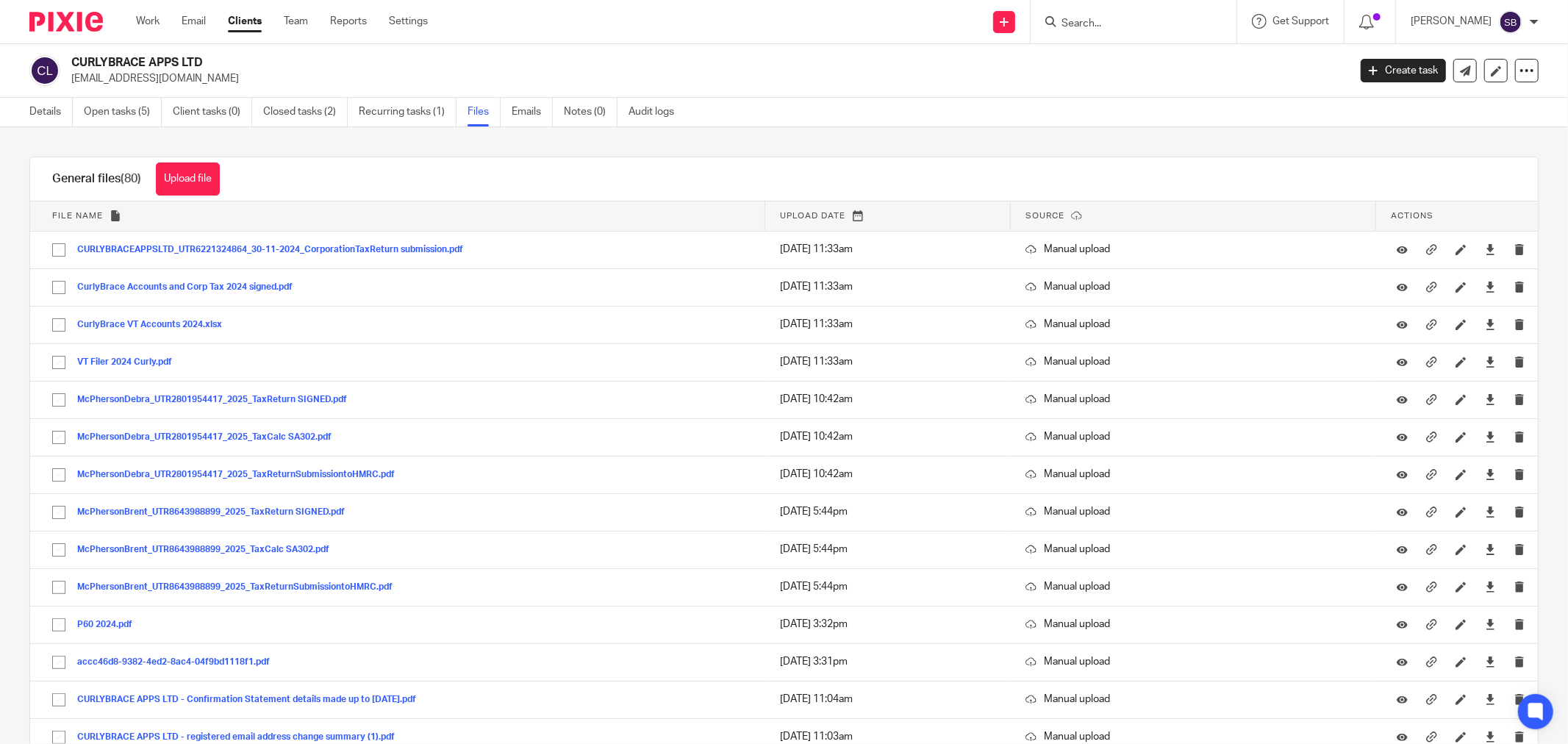
paste input "15662624"
type input "15662624"
click button "submit" at bounding box center [0, 0] width 0 height 0
drag, startPoint x: 1086, startPoint y: 17, endPoint x: 1040, endPoint y: 17, distance: 46.0
click at [1040, 17] on div "Send new email Create task Add client 15662624 No results found. Try searching …" at bounding box center [1008, 21] width 1118 height 43
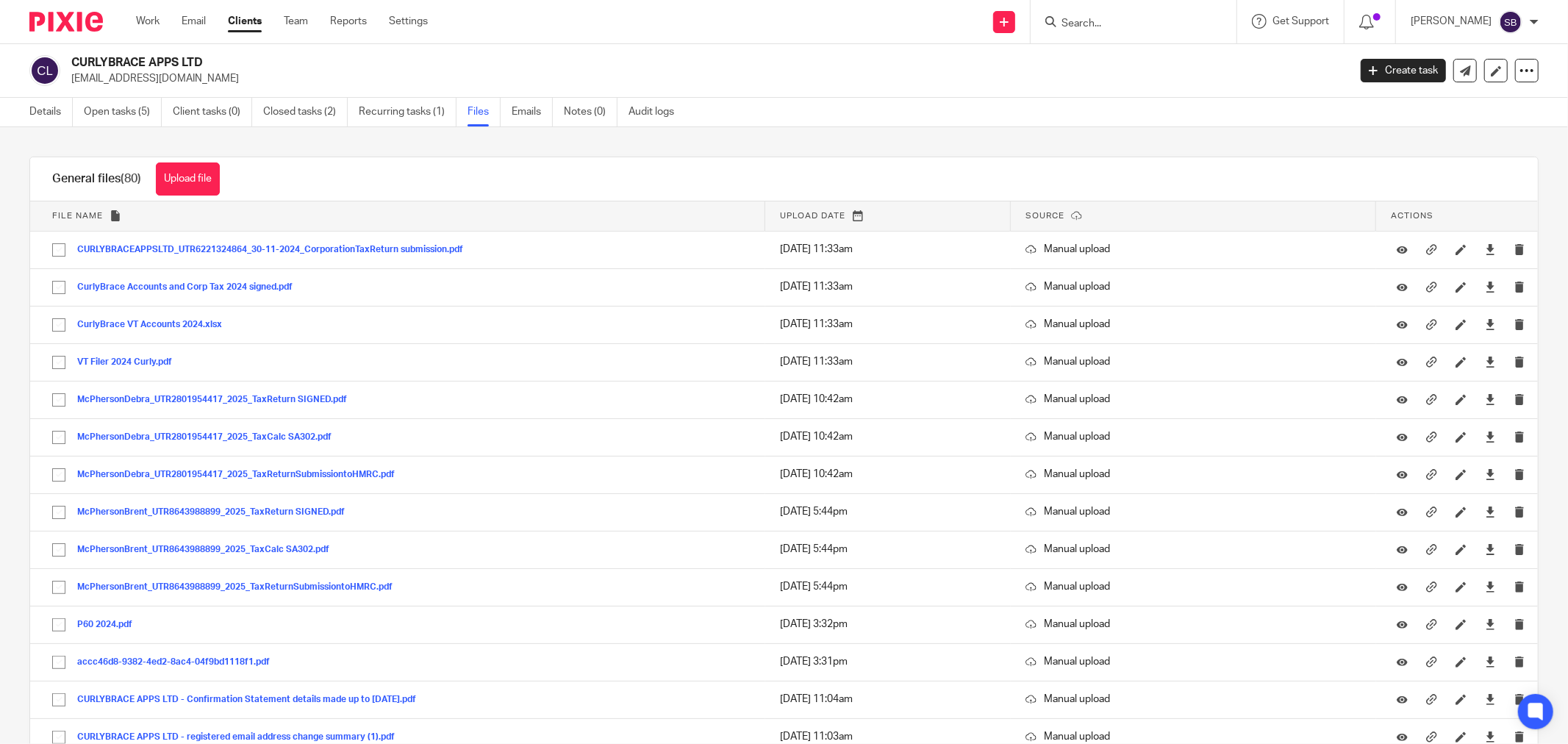
paste input "T L PROPERTY LIMITED"
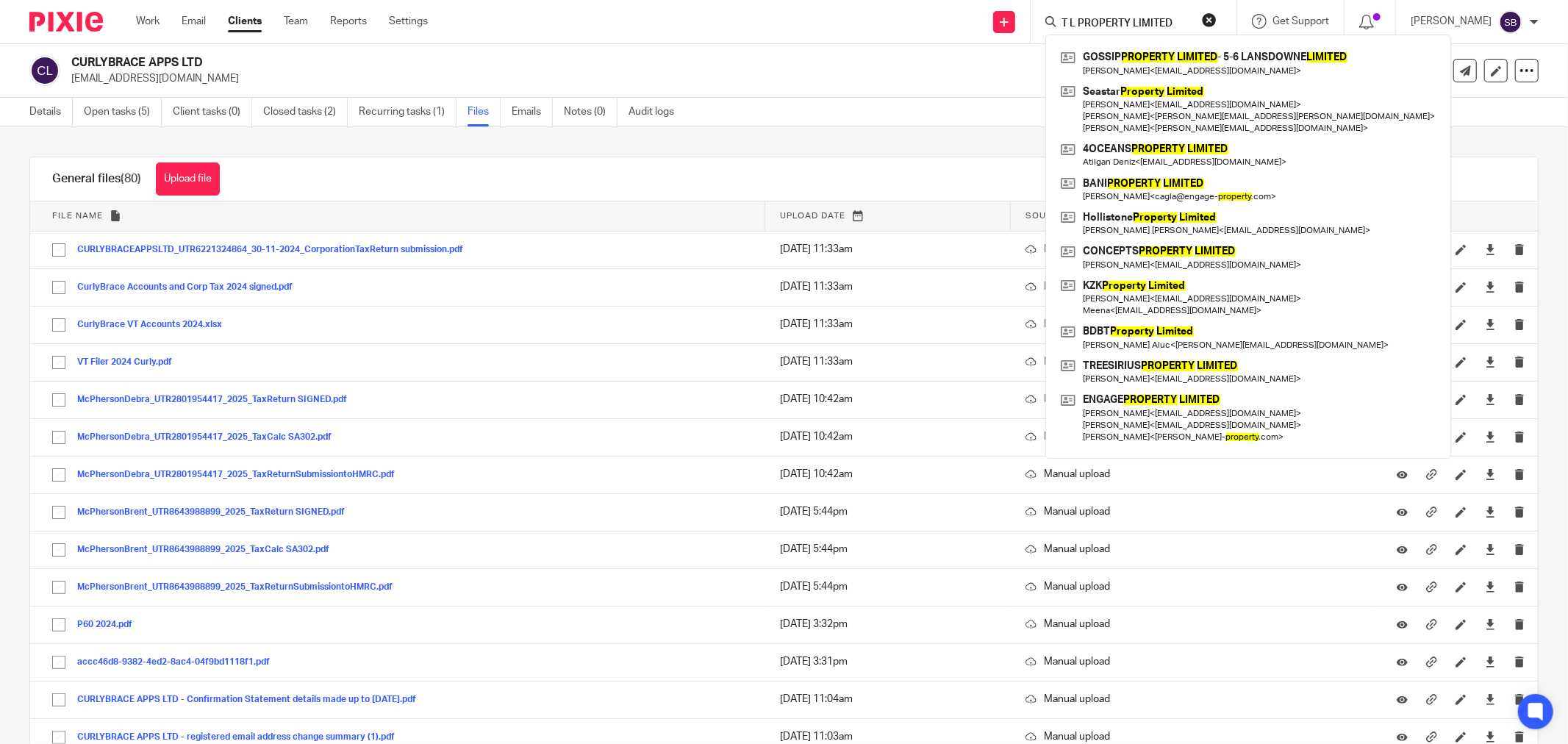
type input "T L PROPERTY LIMITED"
drag, startPoint x: 1186, startPoint y: 16, endPoint x: 1023, endPoint y: 16, distance: 163.0
click at [1023, 16] on div "Send new email Create task Add client T L PROPERTY LIMITED GOSSIP PROPERTY LIMI…" at bounding box center [1008, 21] width 1118 height 43
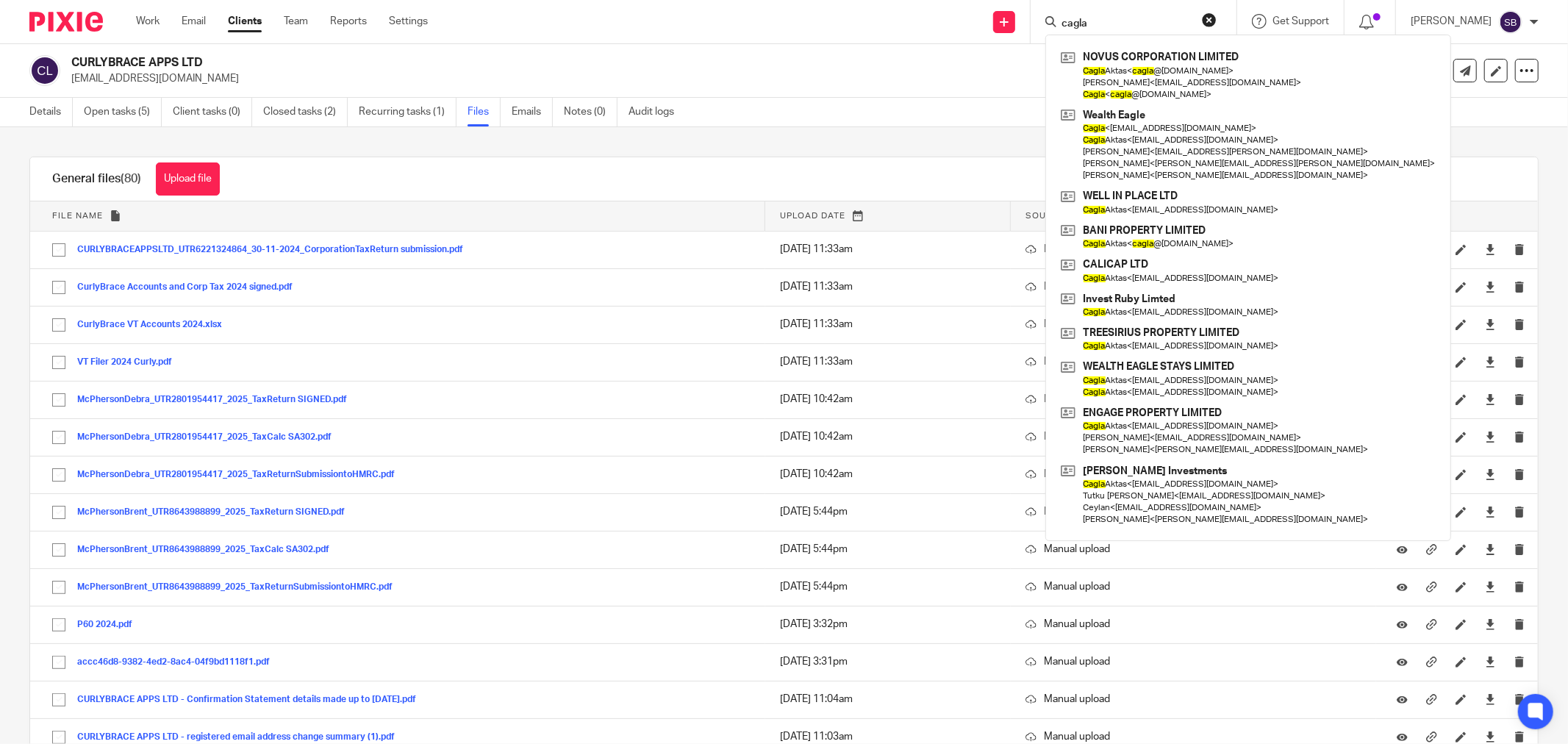
click button "submit" at bounding box center [0, 0] width 0 height 0
click at [1139, 17] on input "cagla" at bounding box center [1126, 24] width 132 height 13
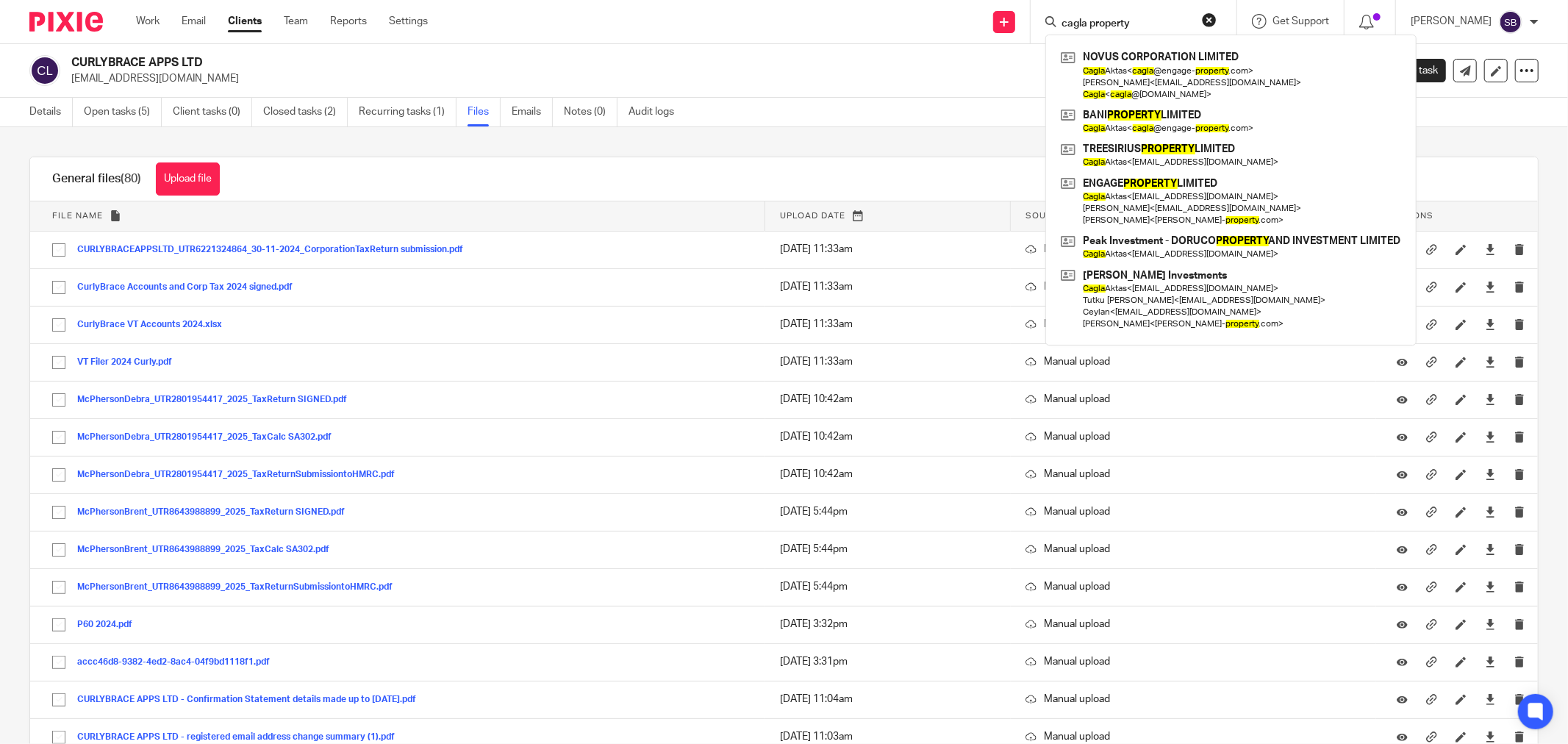
drag, startPoint x: 1145, startPoint y: 22, endPoint x: 1101, endPoint y: 20, distance: 44.0
click at [1101, 20] on input "cagla property" at bounding box center [1126, 24] width 132 height 13
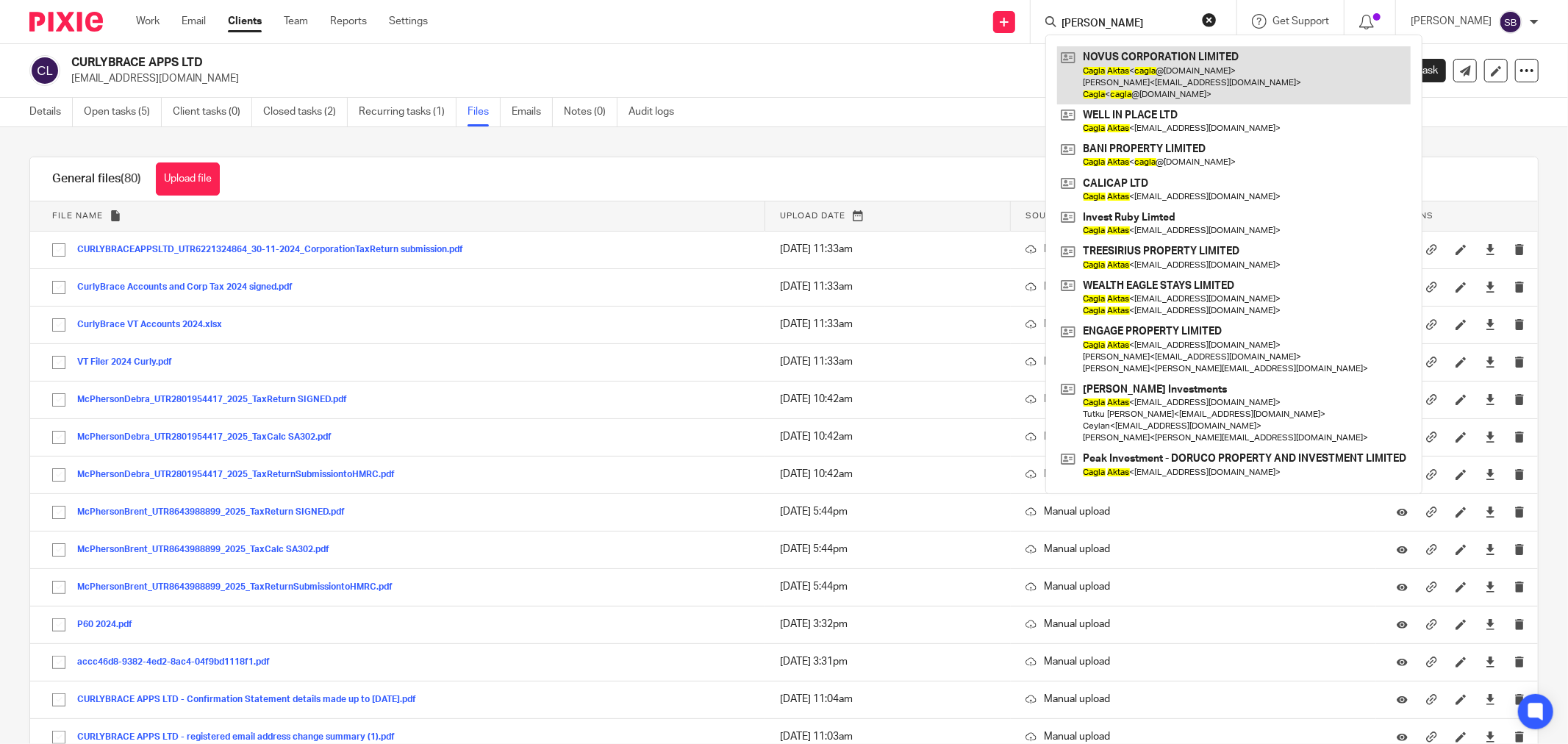
click button "submit" at bounding box center [0, 0] width 0 height 0
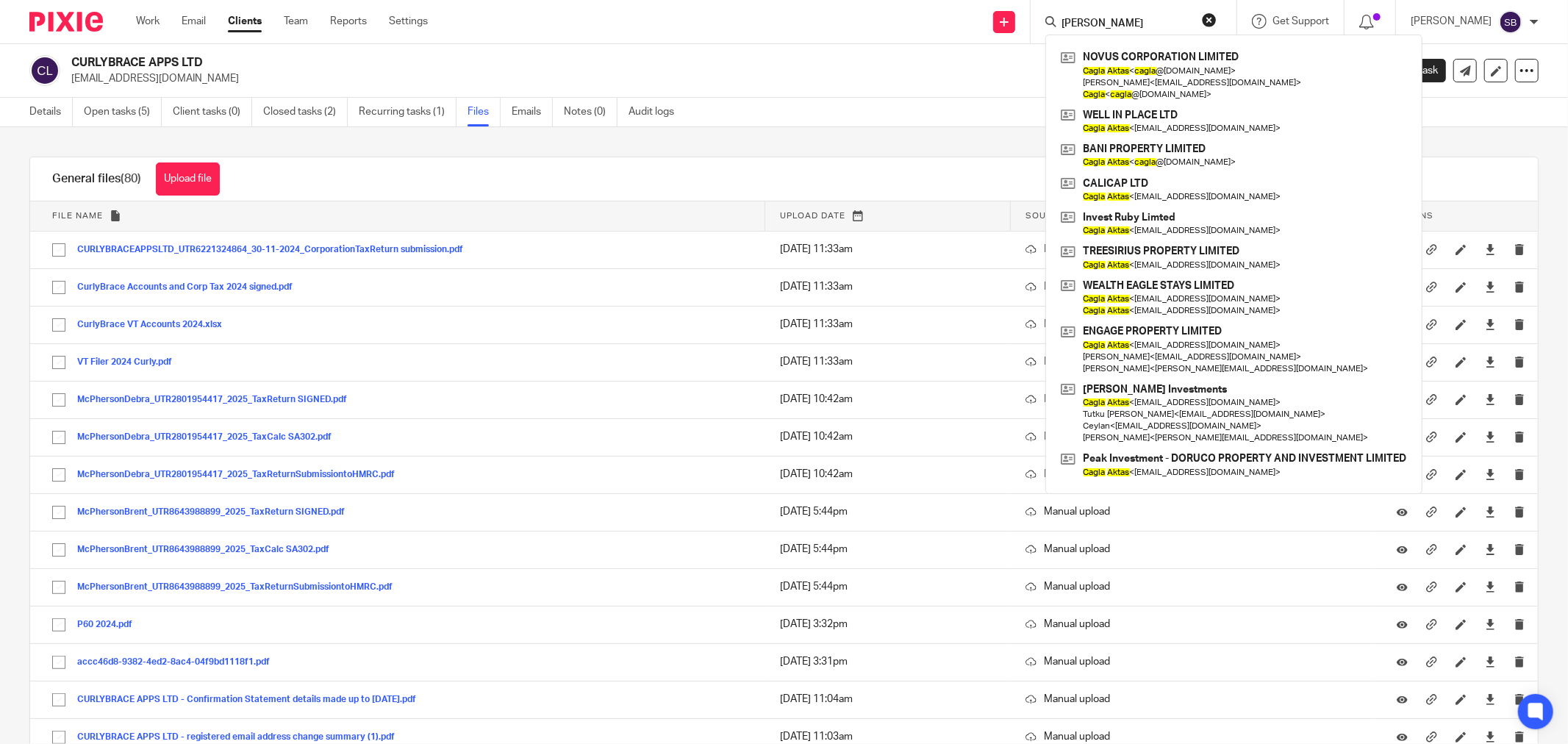
drag, startPoint x: 1135, startPoint y: 25, endPoint x: 1054, endPoint y: 16, distance: 81.5
click at [1054, 16] on div "cagla aktas NOVUS CORPORATION LIMITED Cagla Aktas < cagla @engage-property.com …" at bounding box center [1133, 21] width 206 height 43
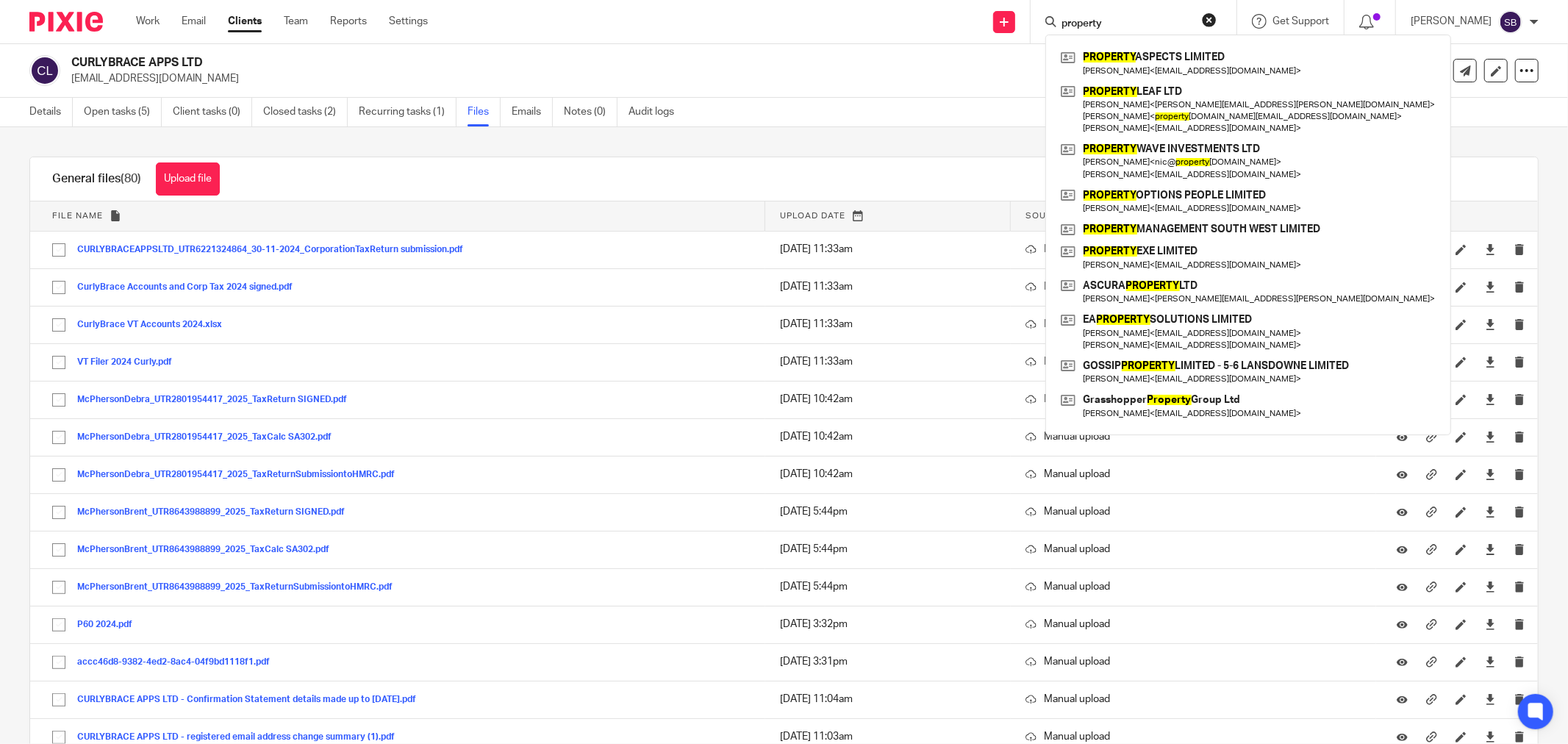
click at [1076, 17] on input "property" at bounding box center [1126, 24] width 132 height 13
drag, startPoint x: 1145, startPoint y: 22, endPoint x: 1054, endPoint y: 25, distance: 91.0
click at [1054, 25] on div "t l property PROPERTY ASPECTS LIMITED Martin Lavelle < lavellemd@gmail.com > PR…" at bounding box center [1133, 21] width 206 height 43
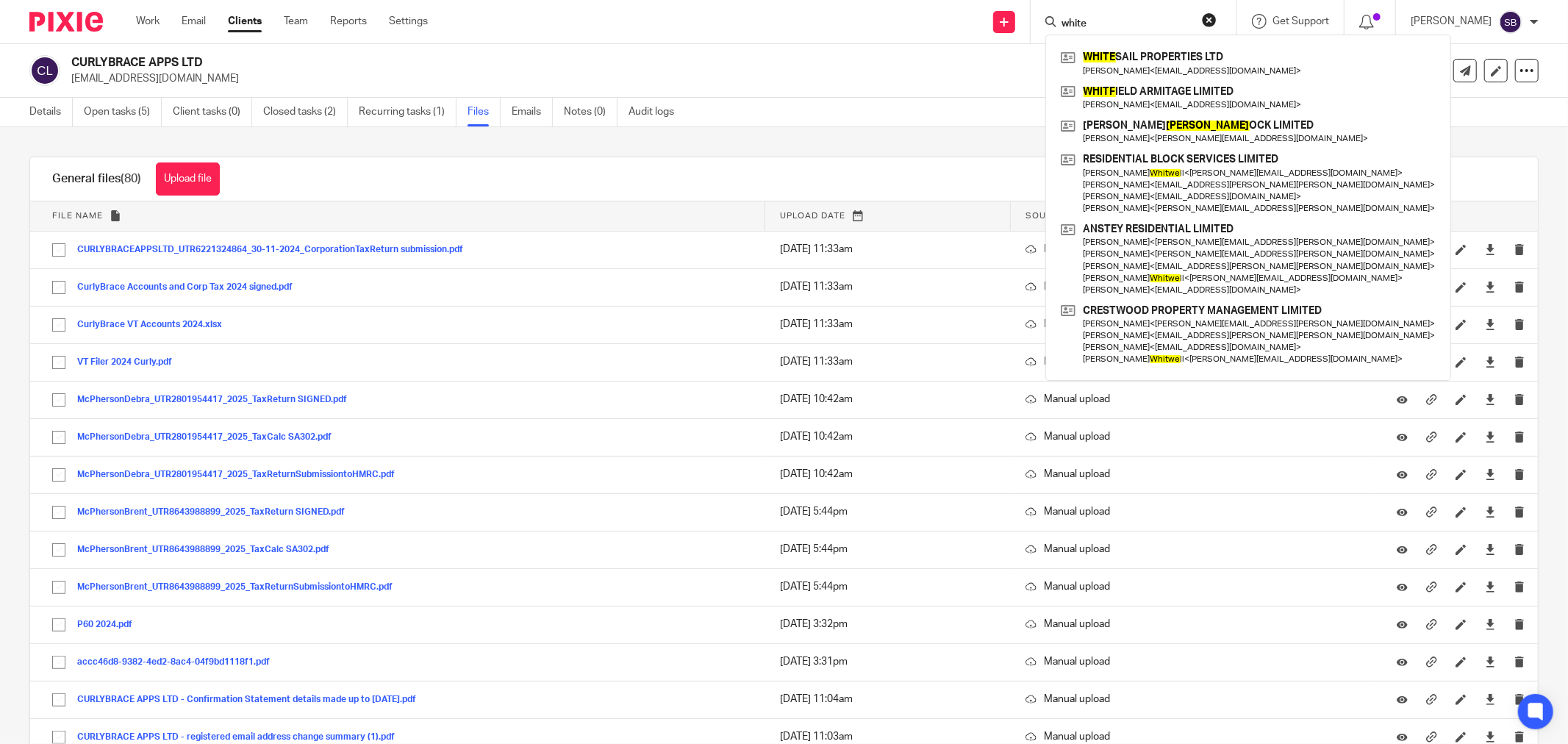
type input "white"
click at [1163, 43] on div "WHITE SAIL PROPERTIES LTD Phillip King < phil@wsproperties.co.uk > WHITF IELD A…" at bounding box center [1248, 208] width 405 height 346
click at [1160, 57] on link at bounding box center [1248, 62] width 382 height 34
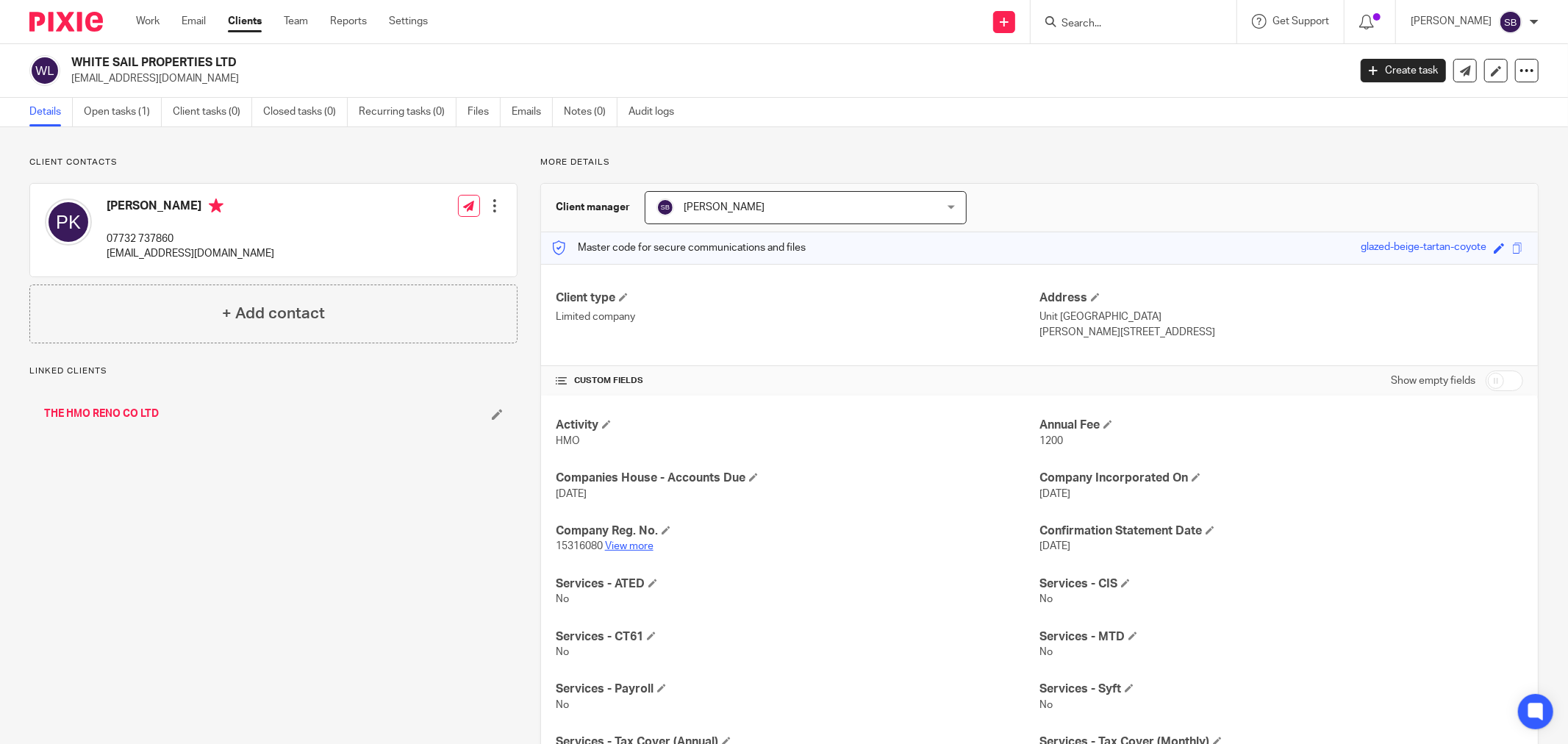
click at [609, 549] on link "View more" at bounding box center [629, 545] width 48 height 11
